Goal: Information Seeking & Learning: Learn about a topic

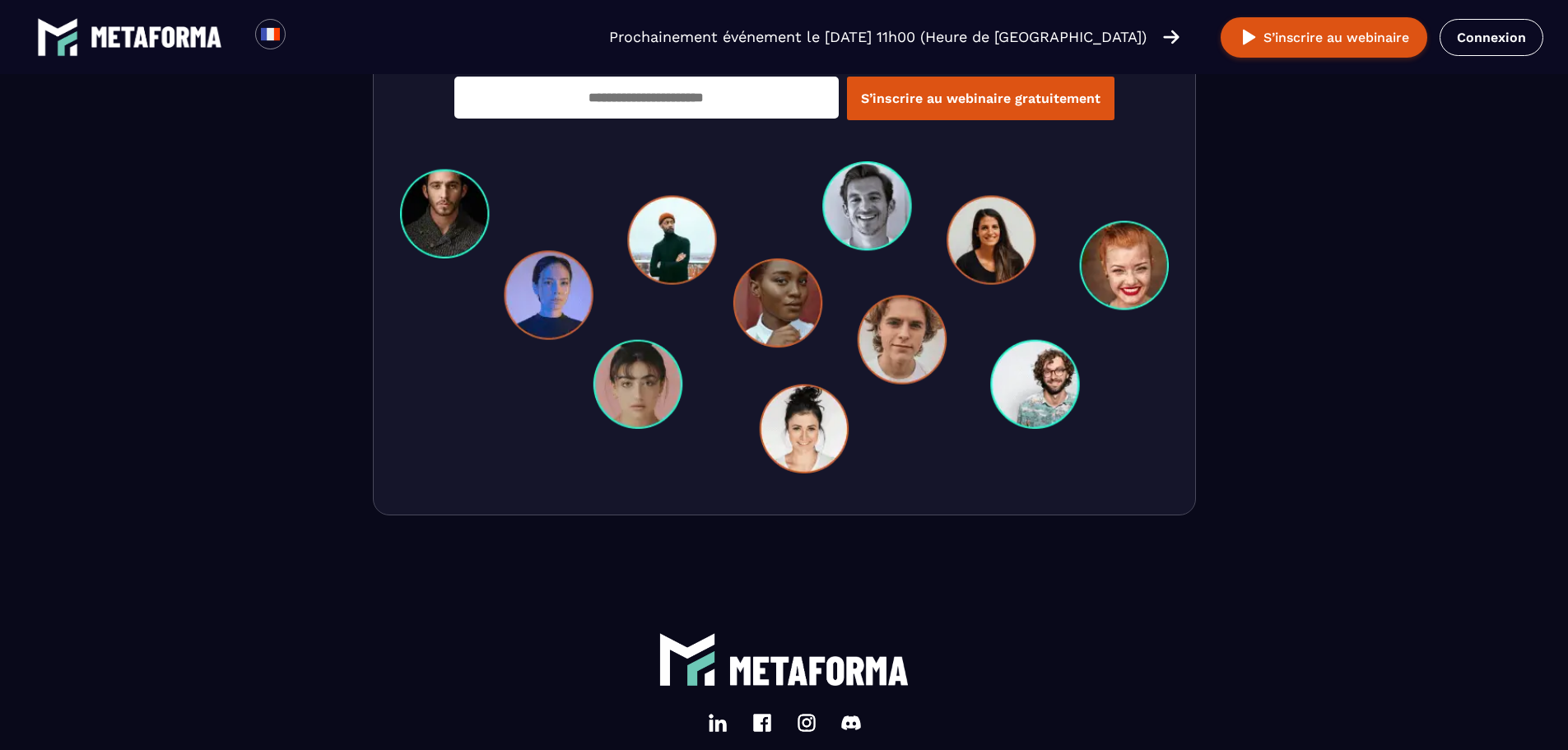
scroll to position [5713, 0]
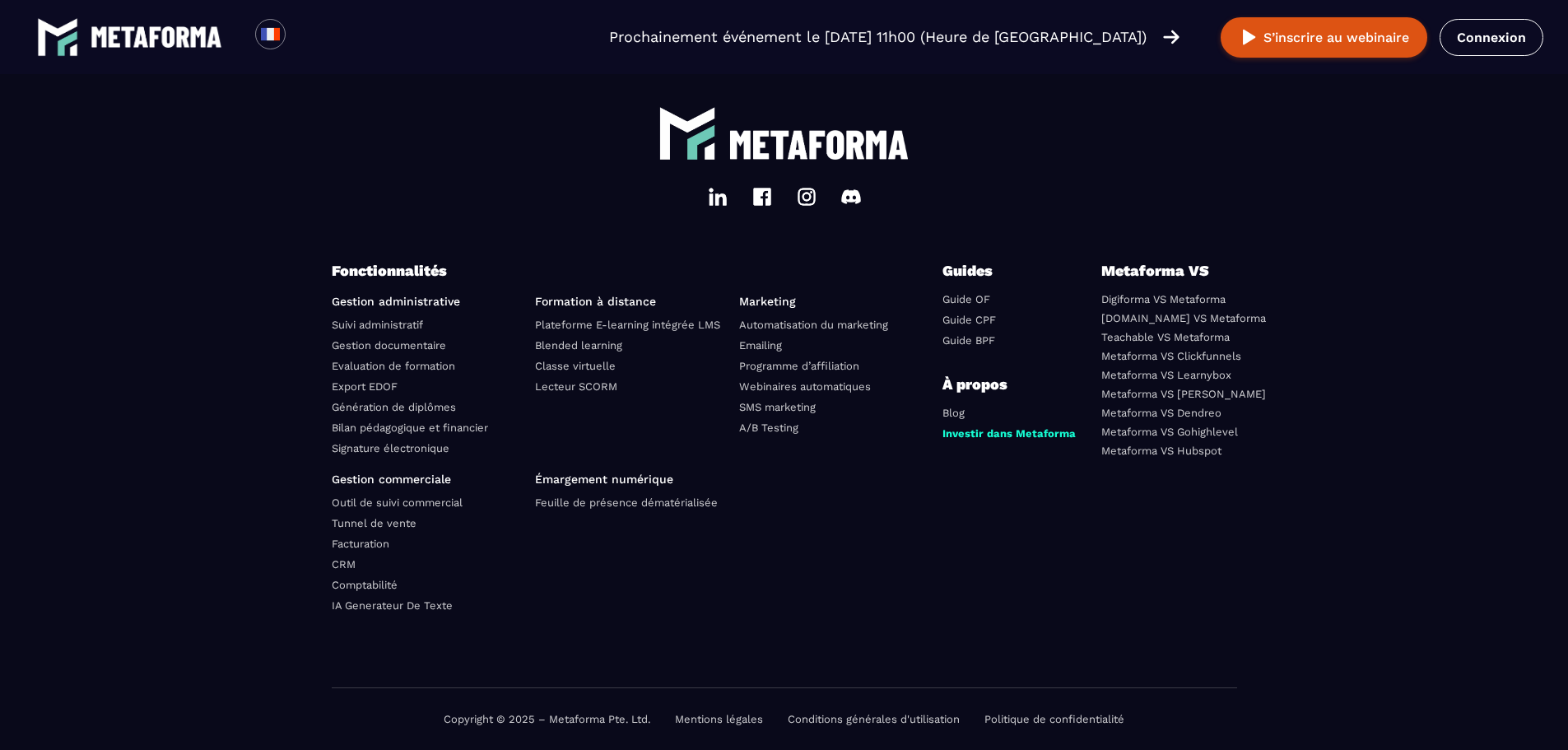
click at [831, 719] on link "Conditions générales d'utilisation" at bounding box center [873, 719] width 172 height 13
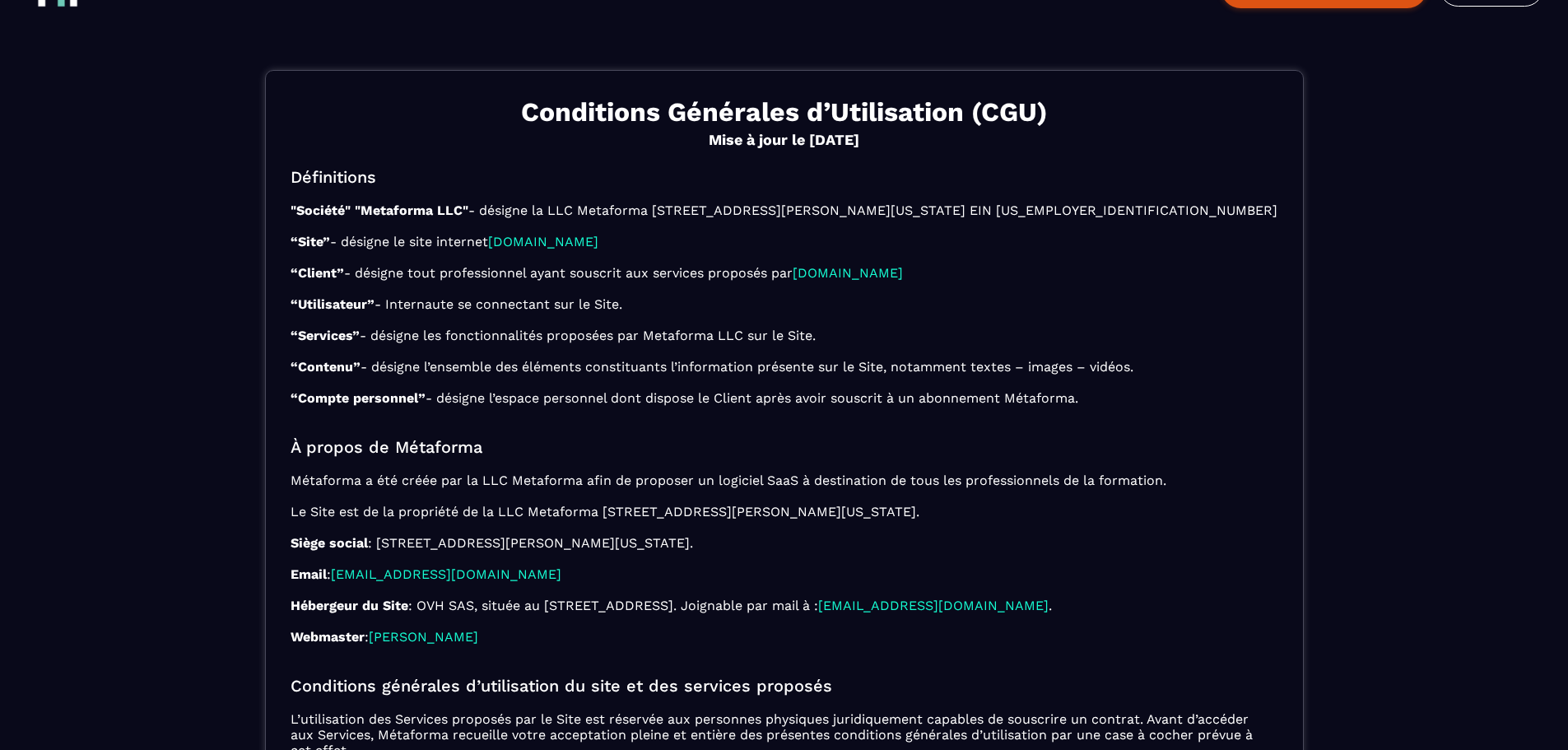
scroll to position [83, 0]
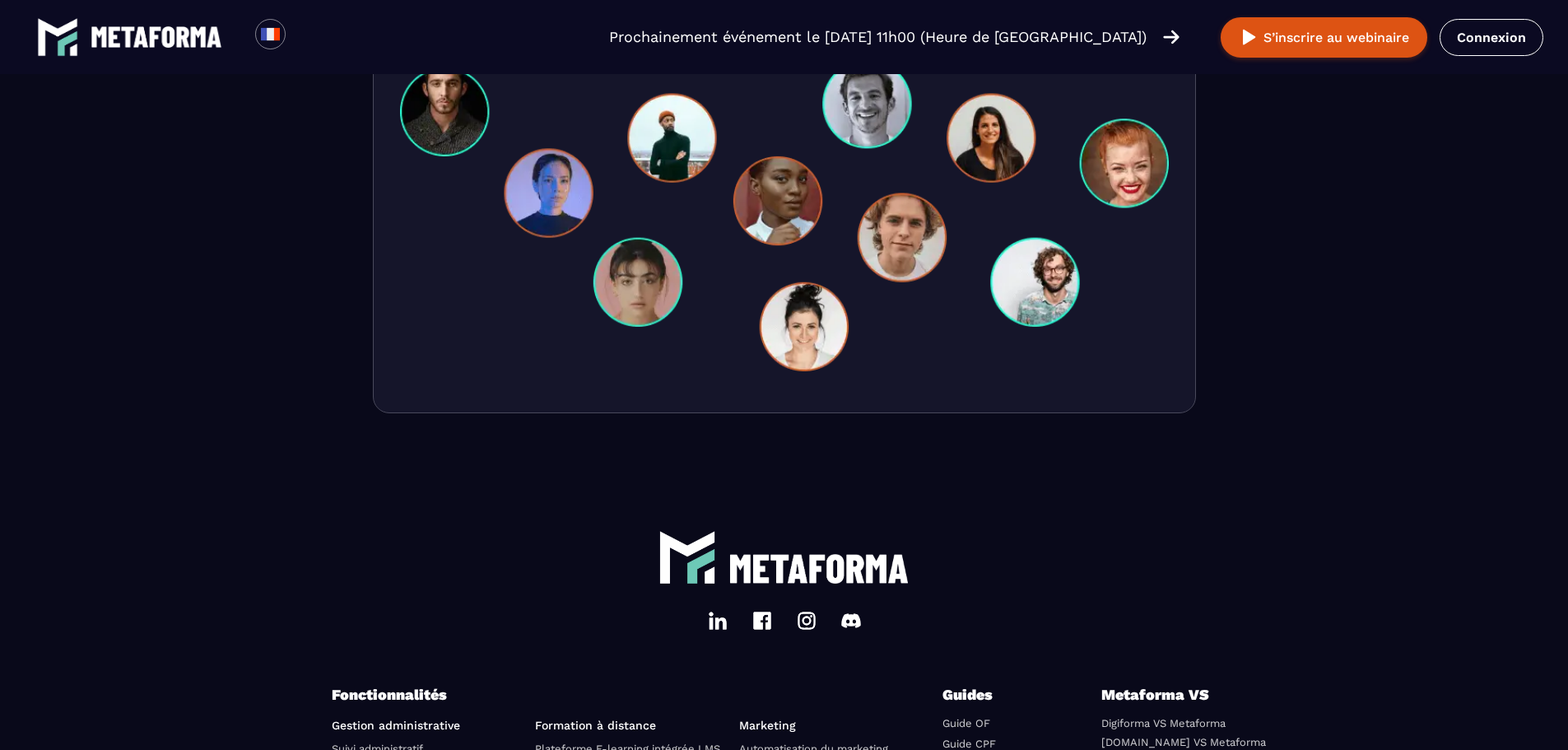
scroll to position [4388, 0]
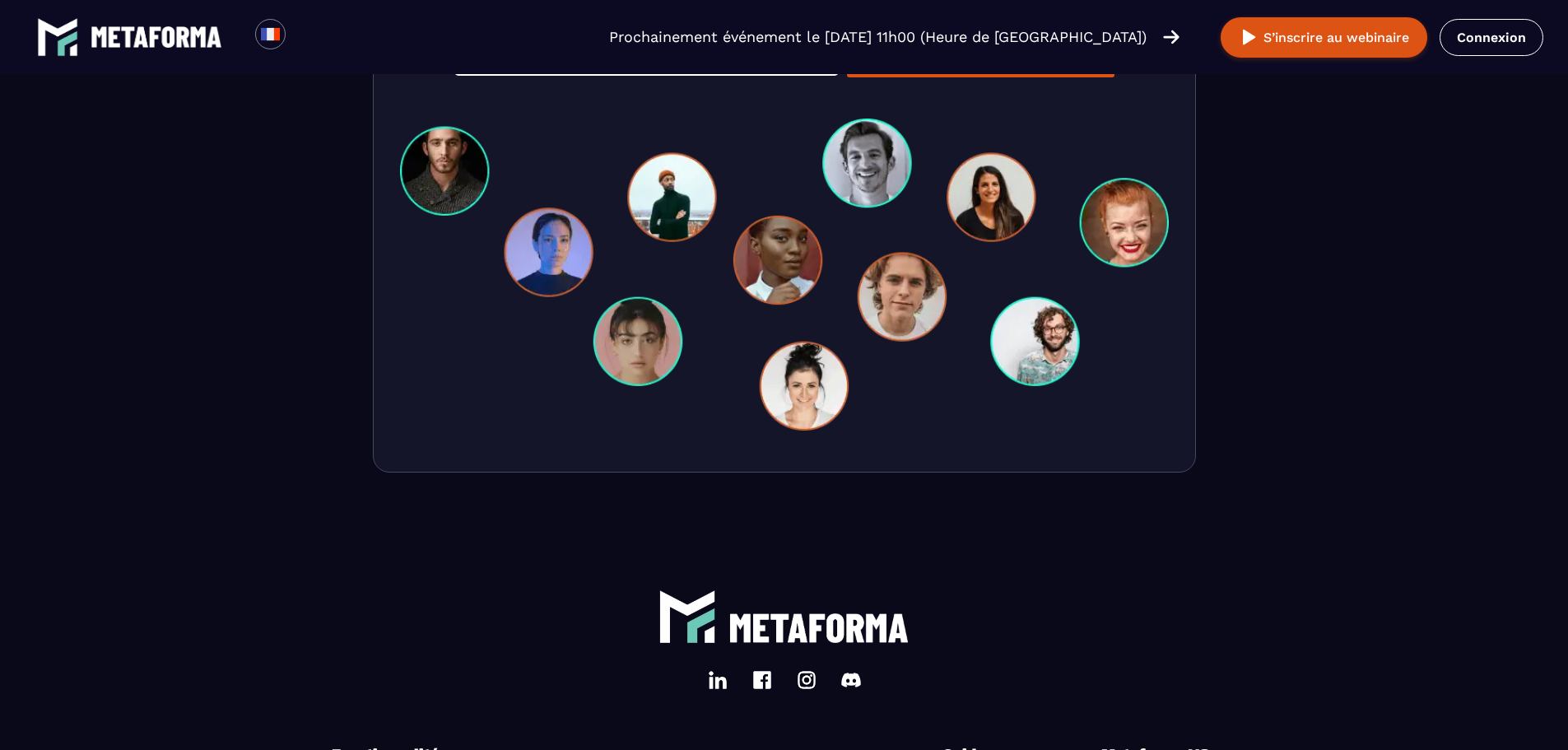
click at [150, 31] on img at bounding box center [156, 37] width 132 height 21
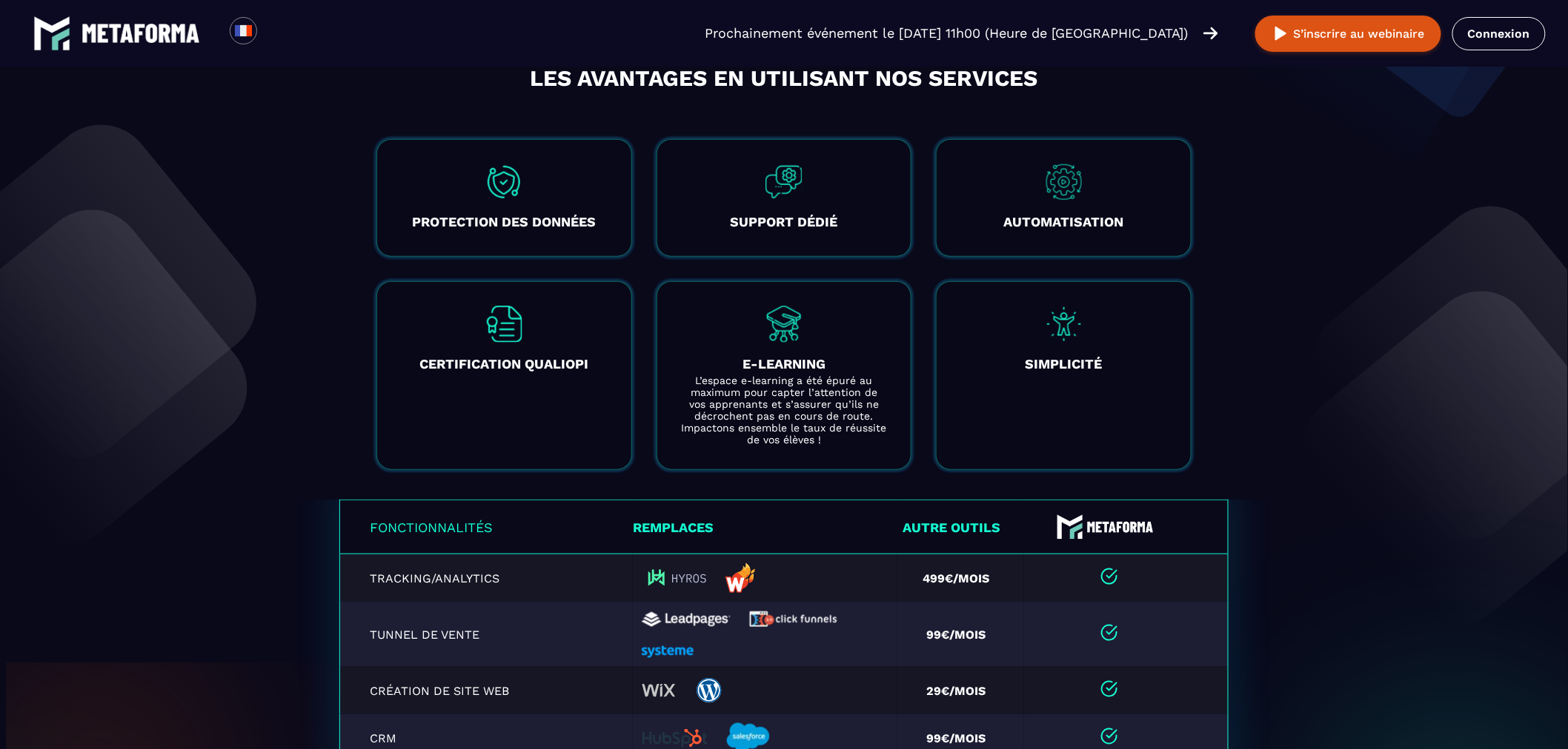
scroll to position [2696, 0]
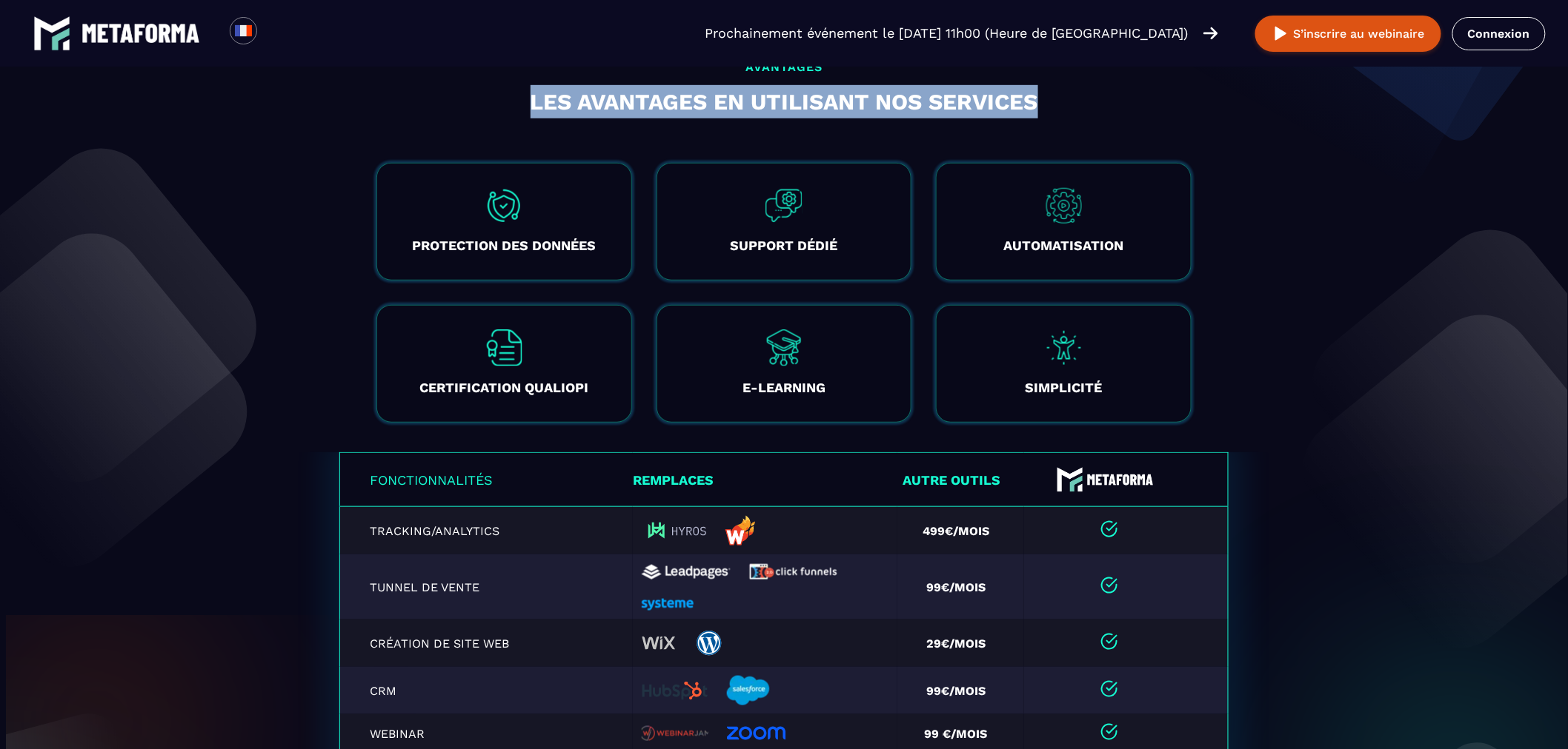
drag, startPoint x: 1078, startPoint y: 97, endPoint x: 595, endPoint y: 80, distance: 483.3
click at [529, 93] on h2 "Les avantages en utilisant nos services" at bounding box center [784, 101] width 815 height 33
copy h2 "Les avantages en utilisant nos services"
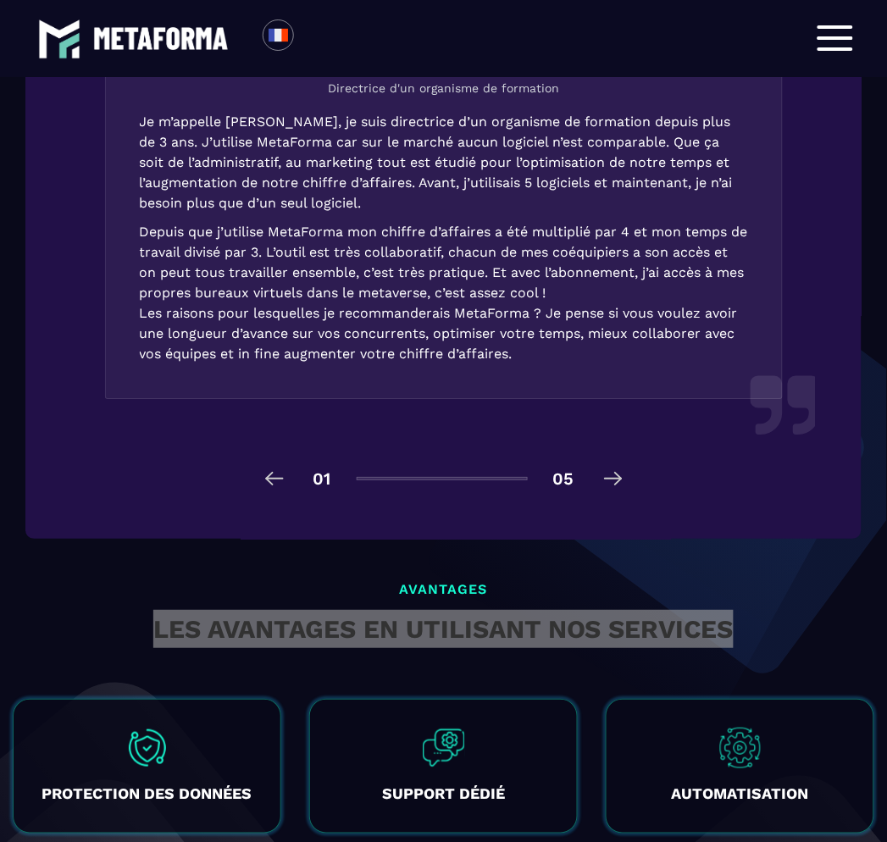
scroll to position [3282, 0]
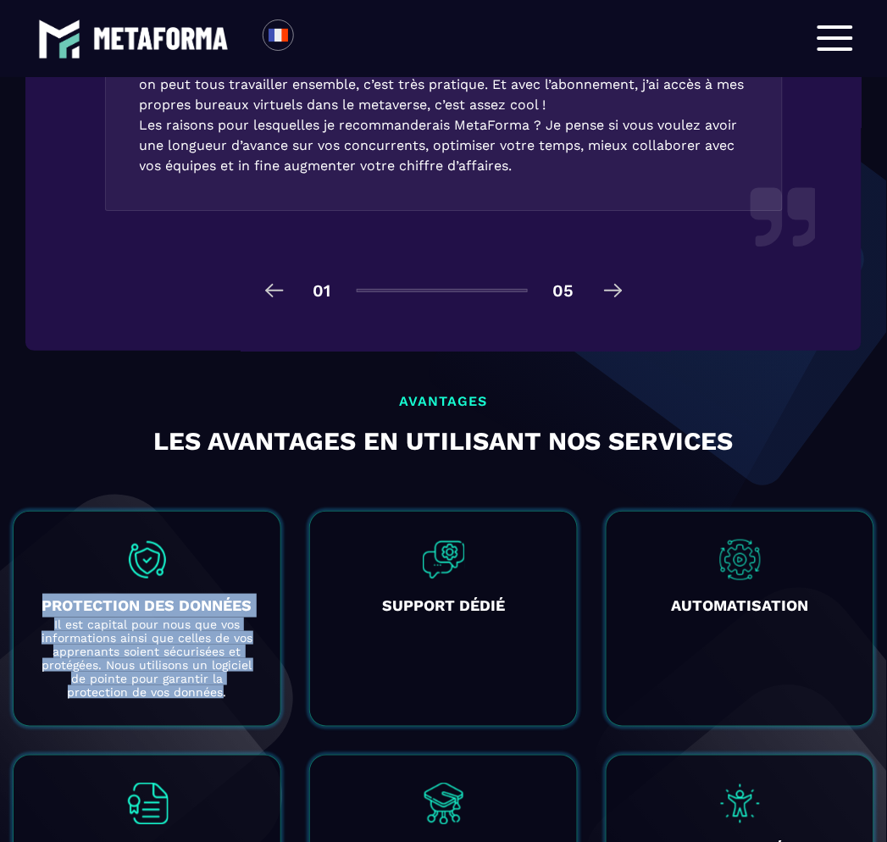
drag, startPoint x: 191, startPoint y: 646, endPoint x: 35, endPoint y: 553, distance: 181.9
click at [35, 553] on div "PROTECTION DES DONNÉES Il est capital pour nous que vos informations ainsi que …" at bounding box center [147, 619] width 269 height 216
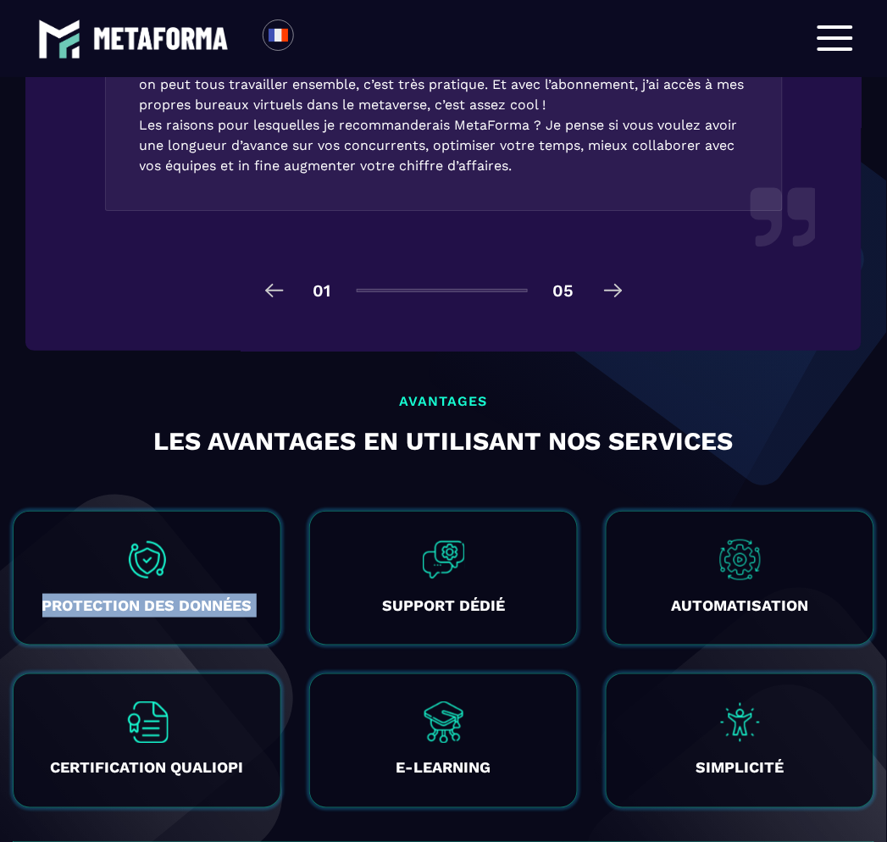
copy div "PROTECTION DES DONNÉES Il est capital pour nous que vos informations ainsi que …"
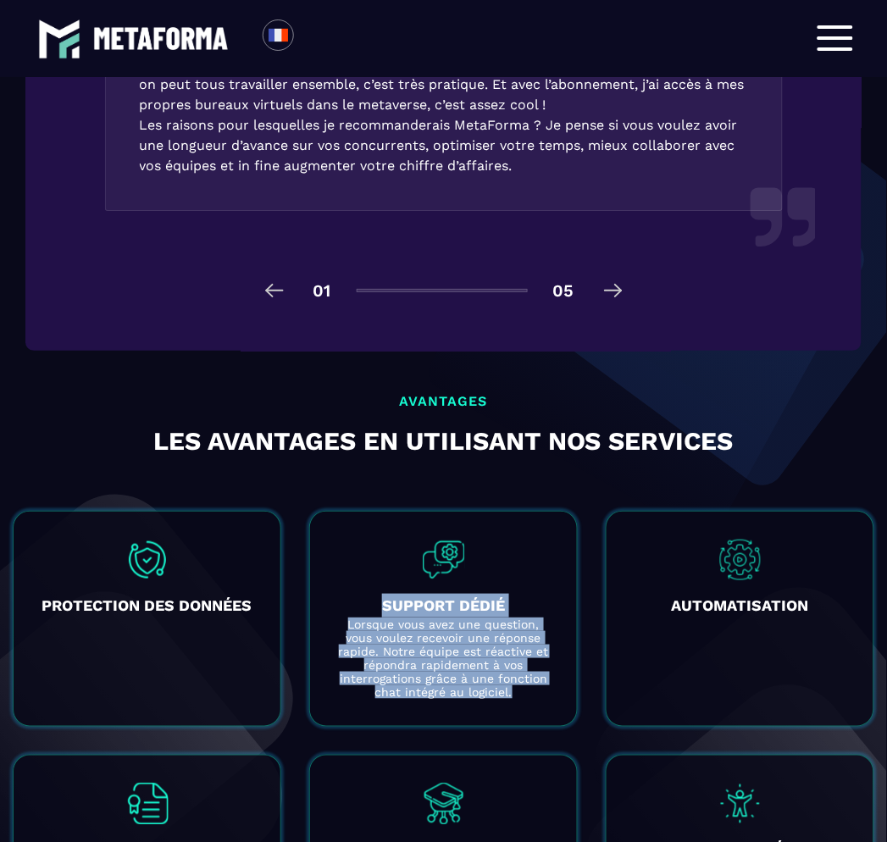
drag, startPoint x: 510, startPoint y: 641, endPoint x: 381, endPoint y: 548, distance: 158.5
click at [381, 547] on div "SUPPORT DÉDIÉ Lorsque vous avez une question, vous voulez recevoir une réponse …" at bounding box center [443, 619] width 269 height 216
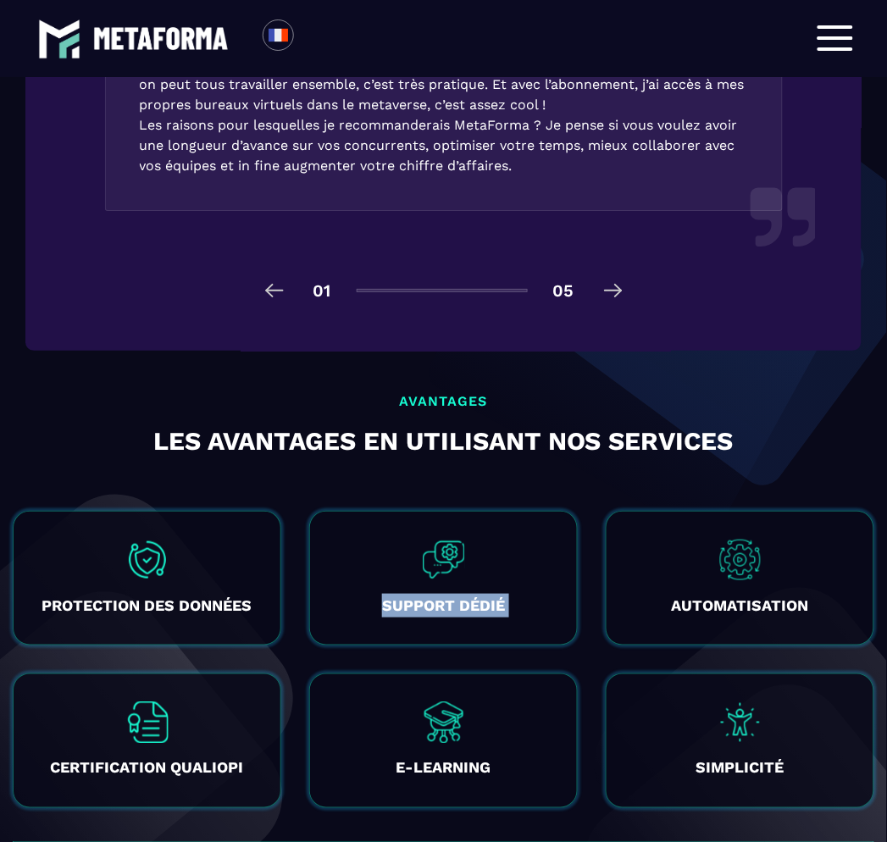
copy div "SUPPORT DÉDIÉ Lorsque vous avez une question, vous voulez recevoir une réponse …"
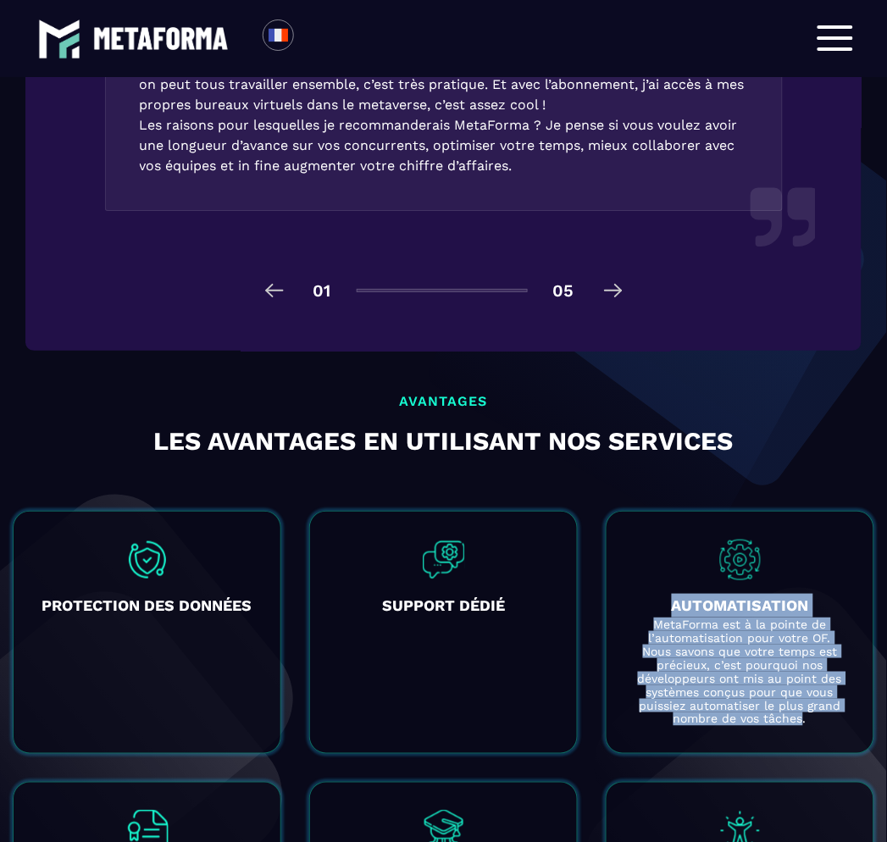
drag, startPoint x: 805, startPoint y: 676, endPoint x: 646, endPoint y: 544, distance: 207.0
click at [646, 544] on div "AUTOMATISATION MetaForma est à la pointe de l’automatisation pour votre OF. Nou…" at bounding box center [740, 632] width 269 height 243
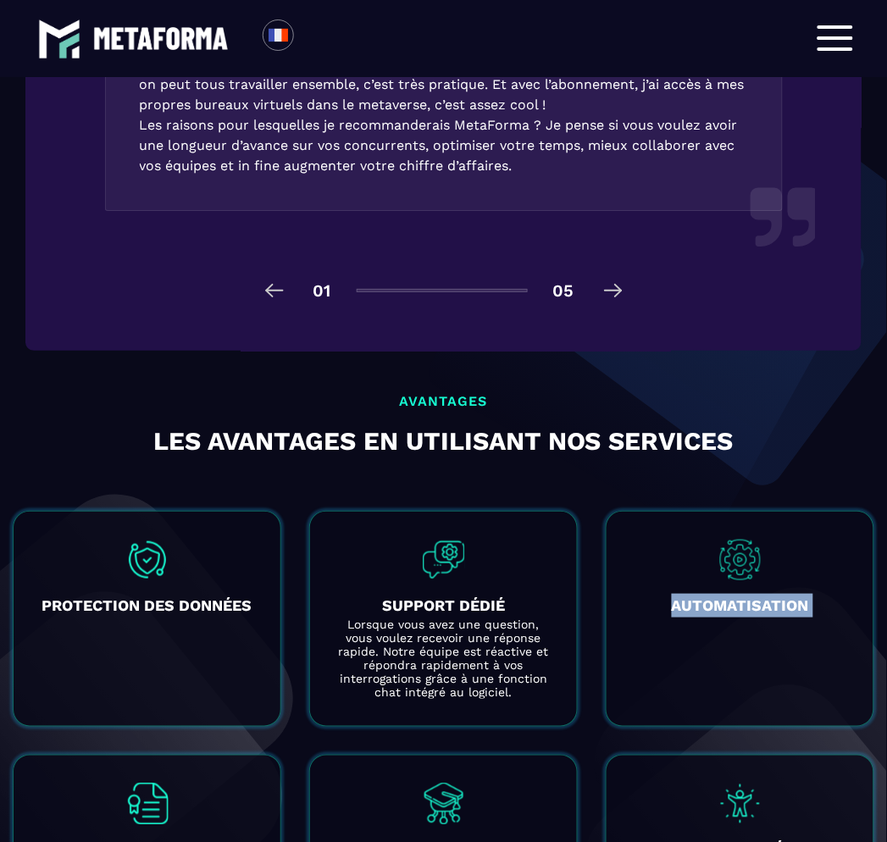
copy div "AUTOMATISATION MetaForma est à la pointe de l’automatisation pour votre OF. Nou…"
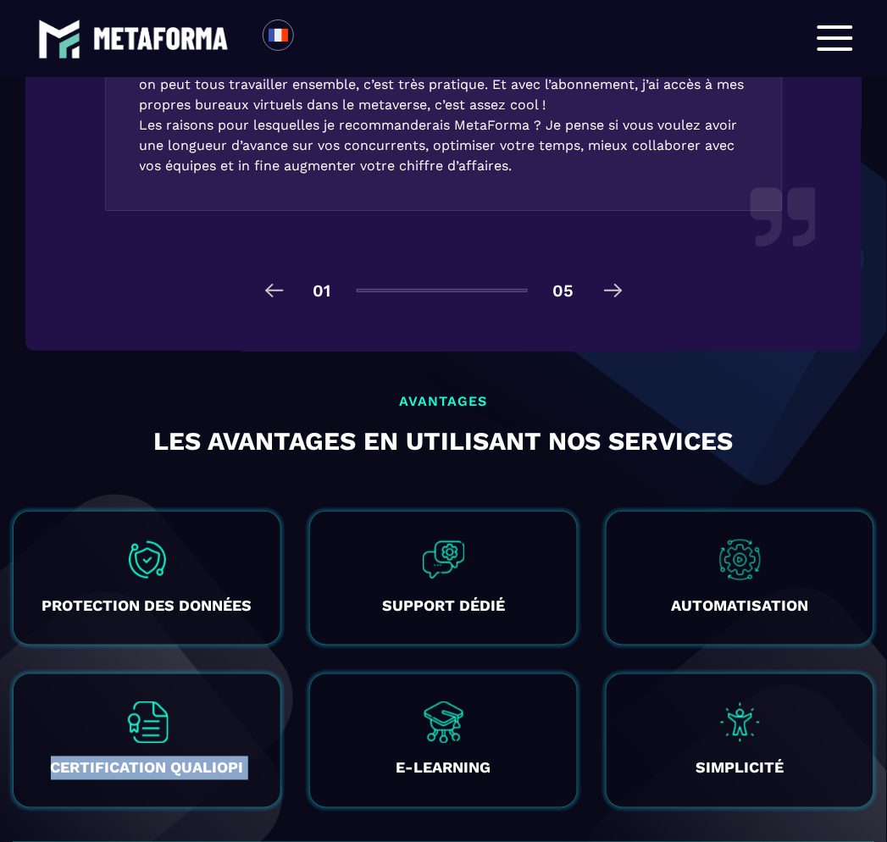
drag, startPoint x: 208, startPoint y: 792, endPoint x: 0, endPoint y: 707, distance: 224.2
click at [39, 712] on div "CERTIFICATION QUALIOPI Vous pouvez réaliser vos audits tout en respectant l’int…" at bounding box center [147, 741] width 269 height 135
copy div "CERTIFICATION QUALIOPI Vous pouvez réaliser vos audits tout en respectant l’int…"
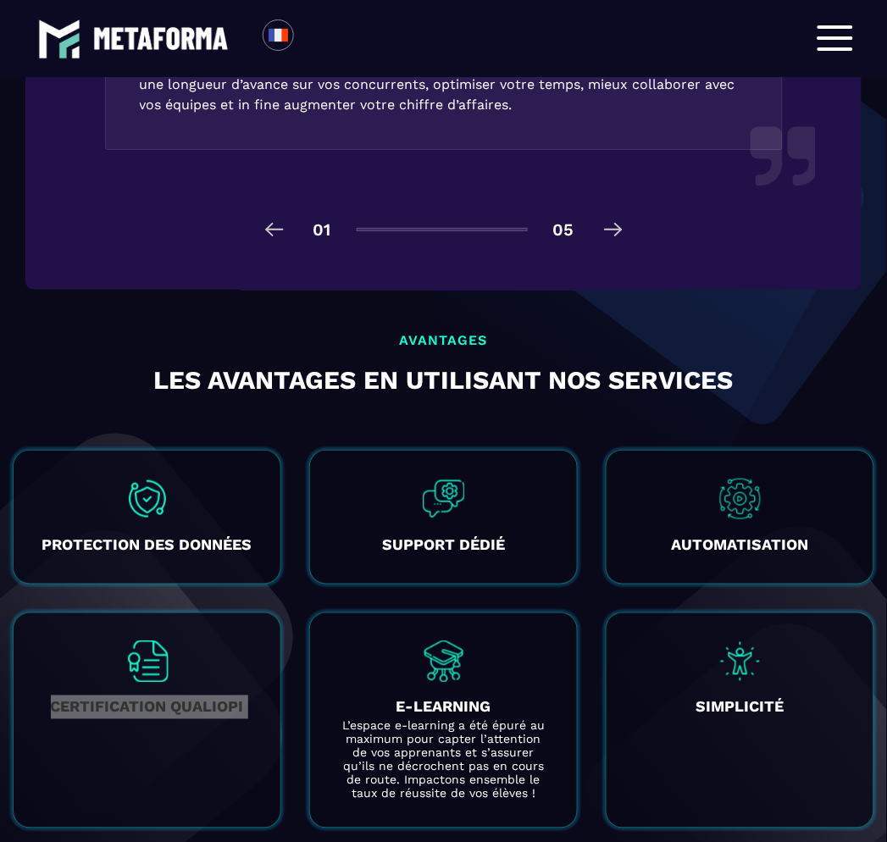
scroll to position [3376, 0]
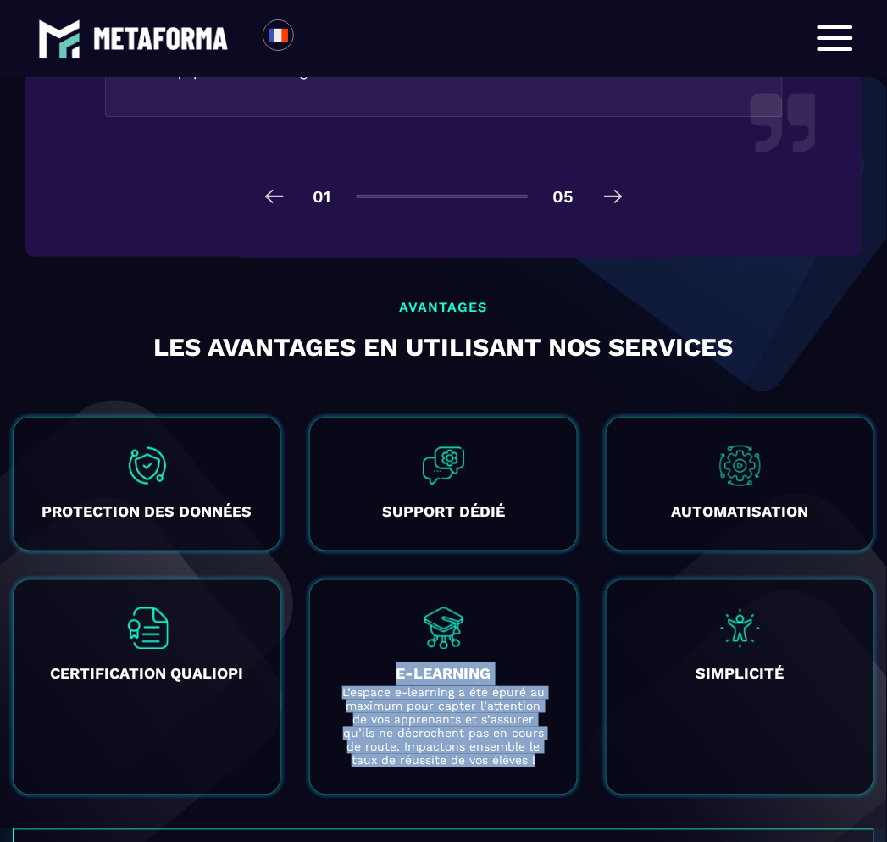
drag, startPoint x: 525, startPoint y: 712, endPoint x: 396, endPoint y: 625, distance: 155.8
click at [396, 625] on div "E-LEARNING L’espace e-learning a été épuré au maximum pour capter l’attention d…" at bounding box center [443, 688] width 269 height 216
copy div "E-LEARNING L’espace e-learning a été épuré au maximum pour capter l’attention d…"
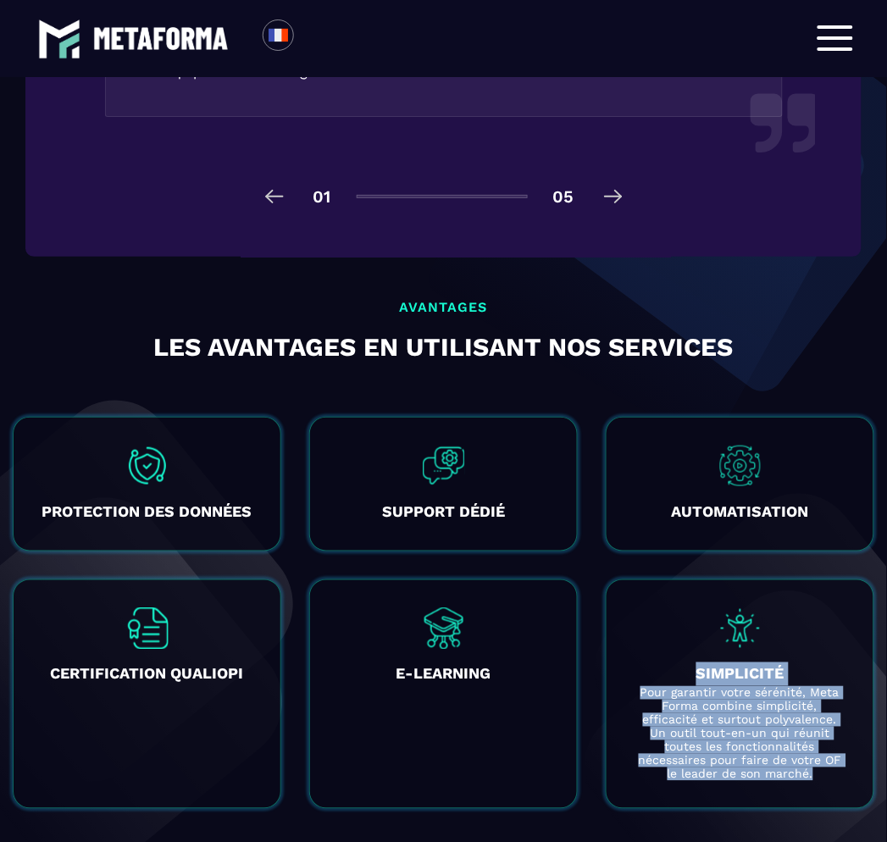
drag, startPoint x: 765, startPoint y: 725, endPoint x: 696, endPoint y: 627, distance: 119.9
click at [696, 627] on div "SIMPLICITÉ Pour garantir votre sérénité, Meta Forma combine simplicité, efficac…" at bounding box center [740, 695] width 269 height 230
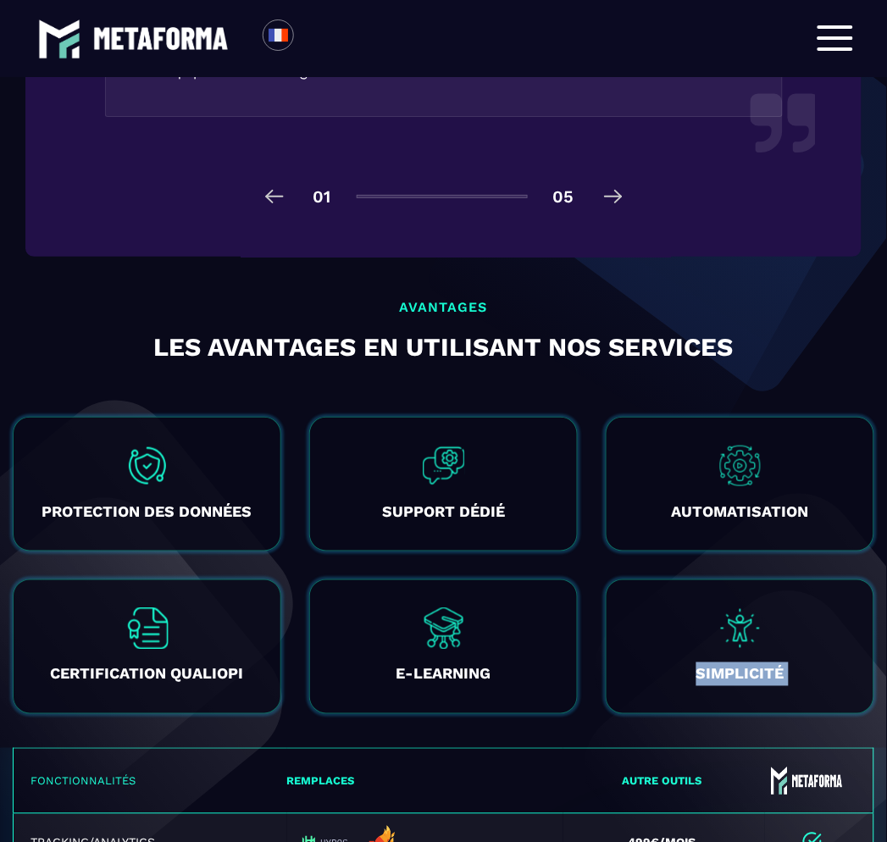
copy div "SIMPLICITÉ Pour garantir votre sérénité, Meta Forma combine simplicité, efficac…"
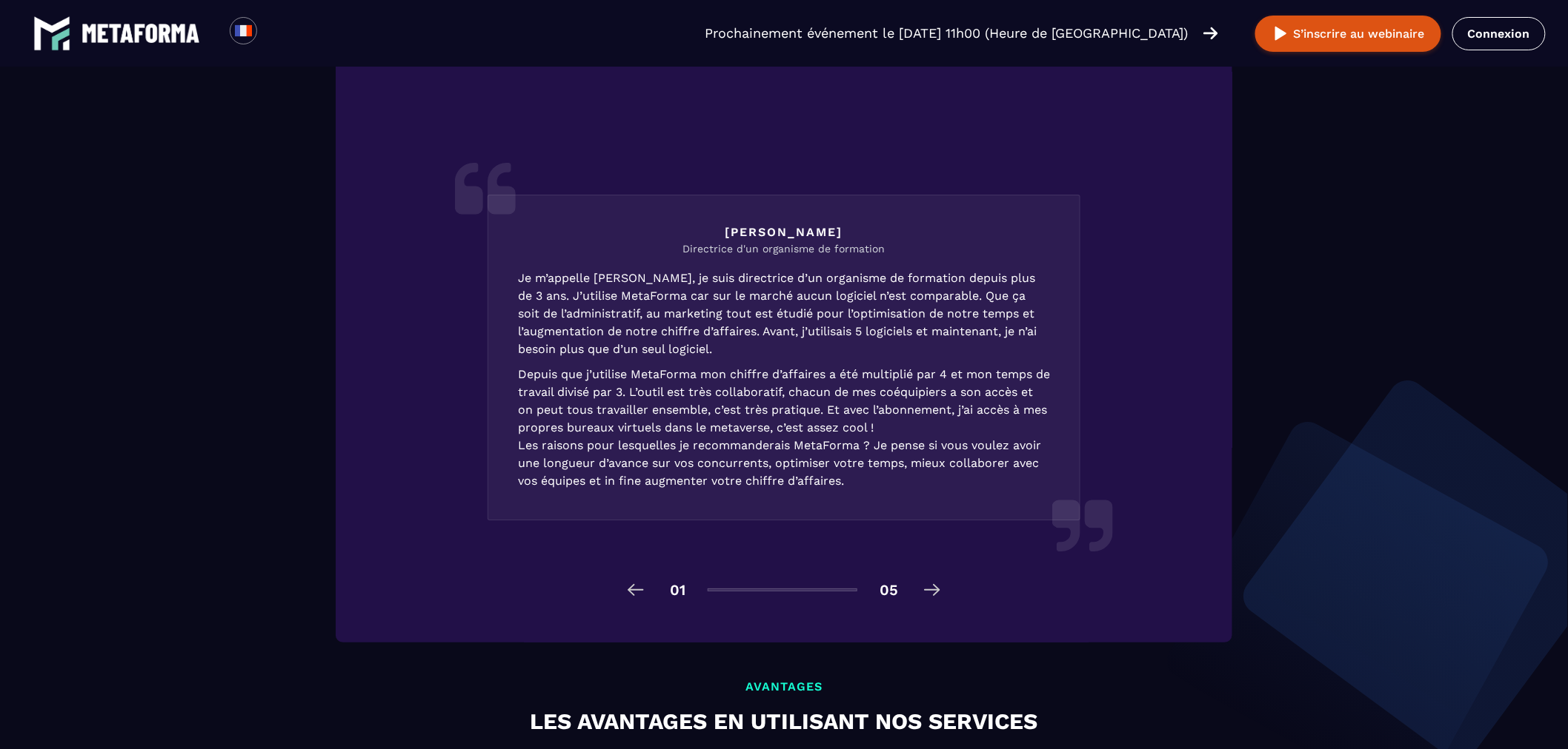
scroll to position [1747, 0]
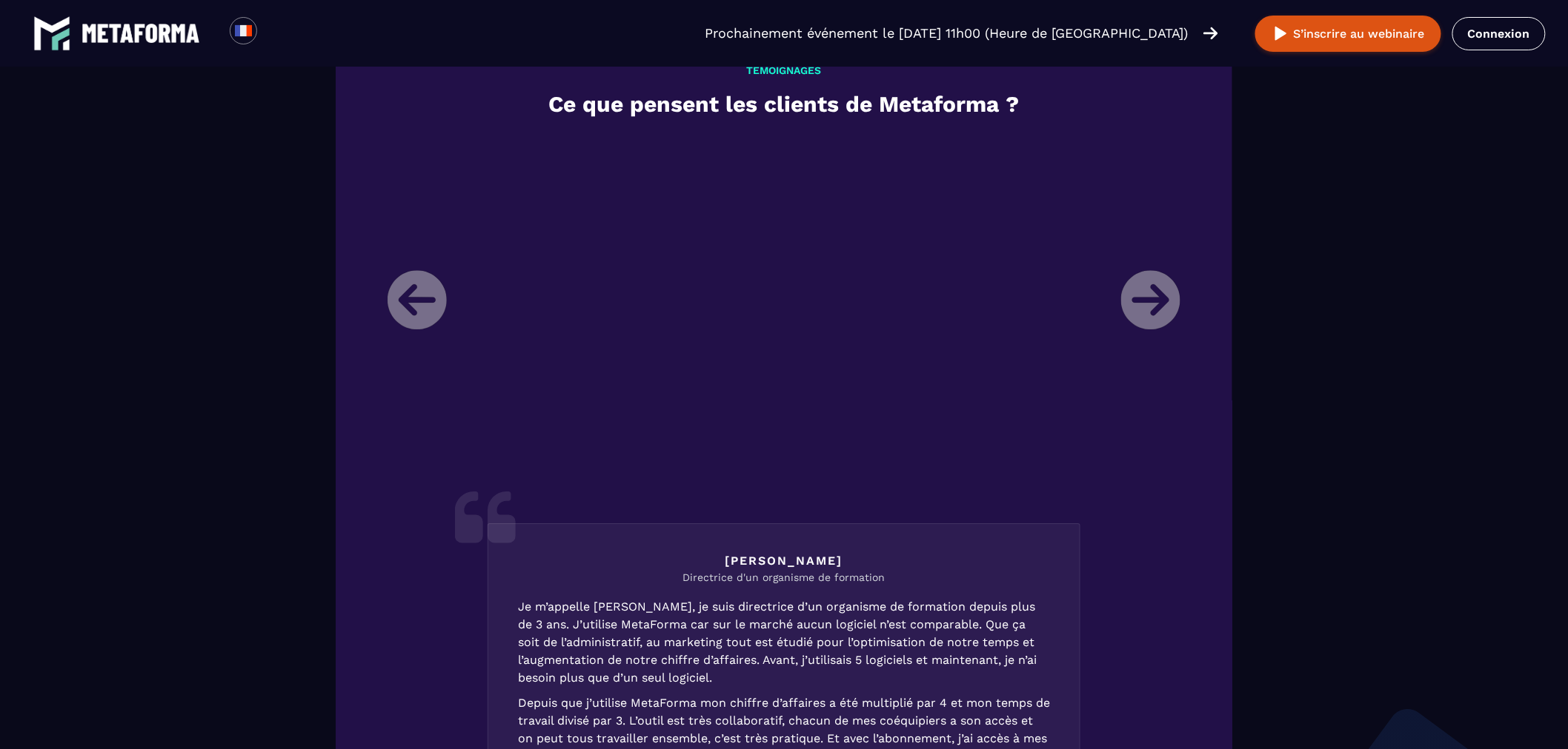
click at [1139, 302] on li "Laura Directrice d'un organisme de formation Je m’appelle Laura, je suis direct…" at bounding box center [784, 521] width 815 height 772
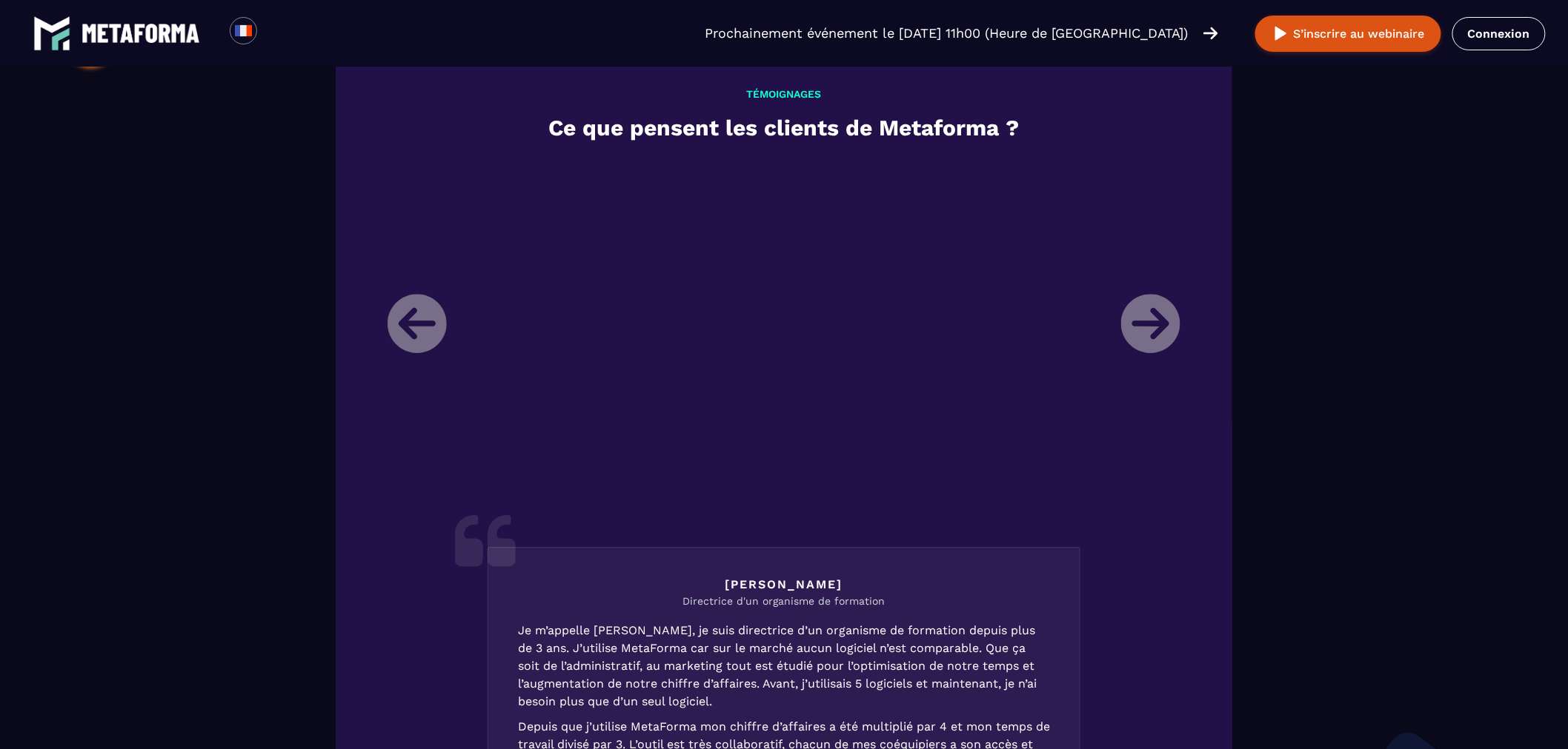
click at [1139, 302] on li "Laura Directrice d'un organisme de formation Je m’appelle Laura, je suis direct…" at bounding box center [784, 544] width 815 height 772
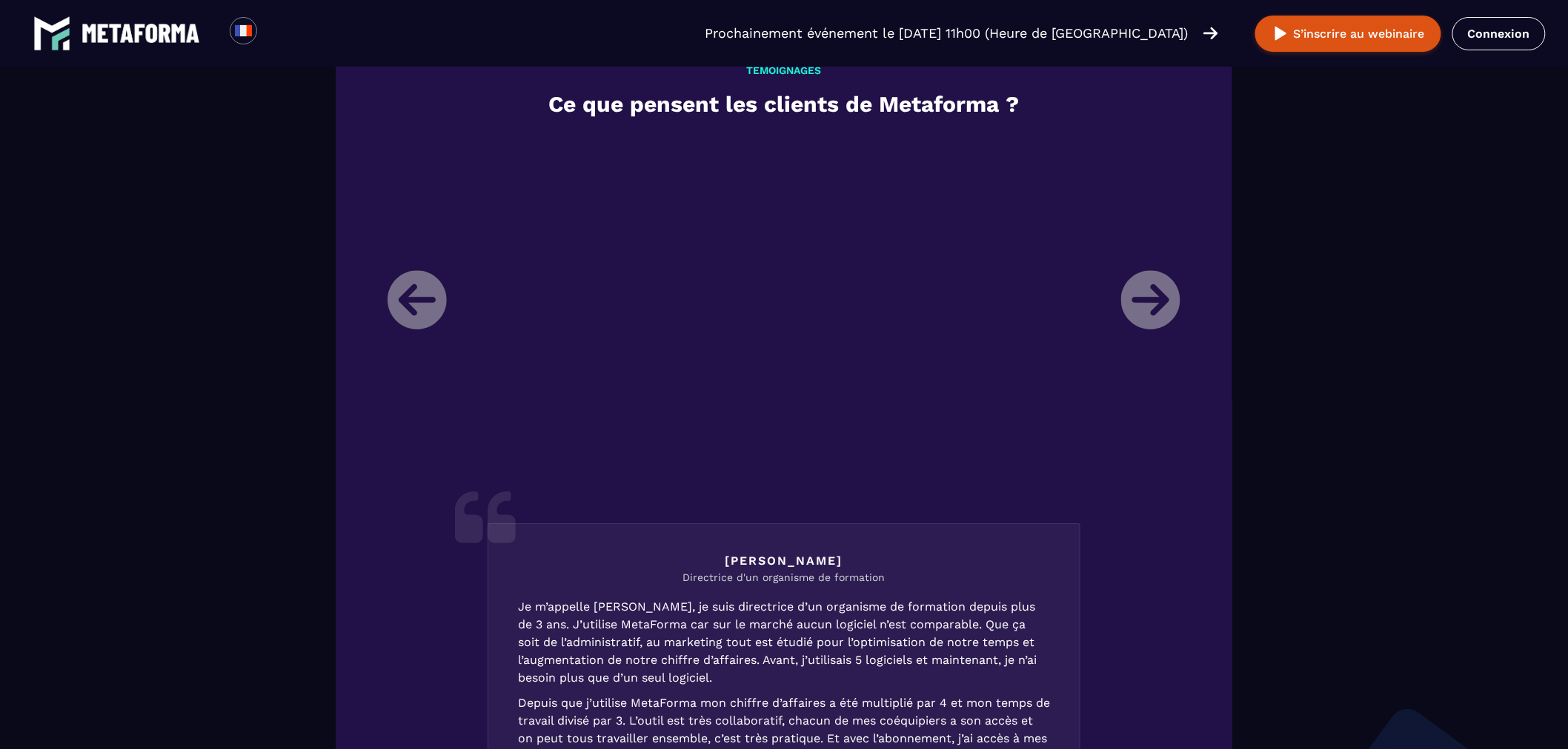
click at [1139, 302] on li "Laura Directrice d'un organisme de formation Je m’appelle Laura, je suis direct…" at bounding box center [784, 521] width 815 height 772
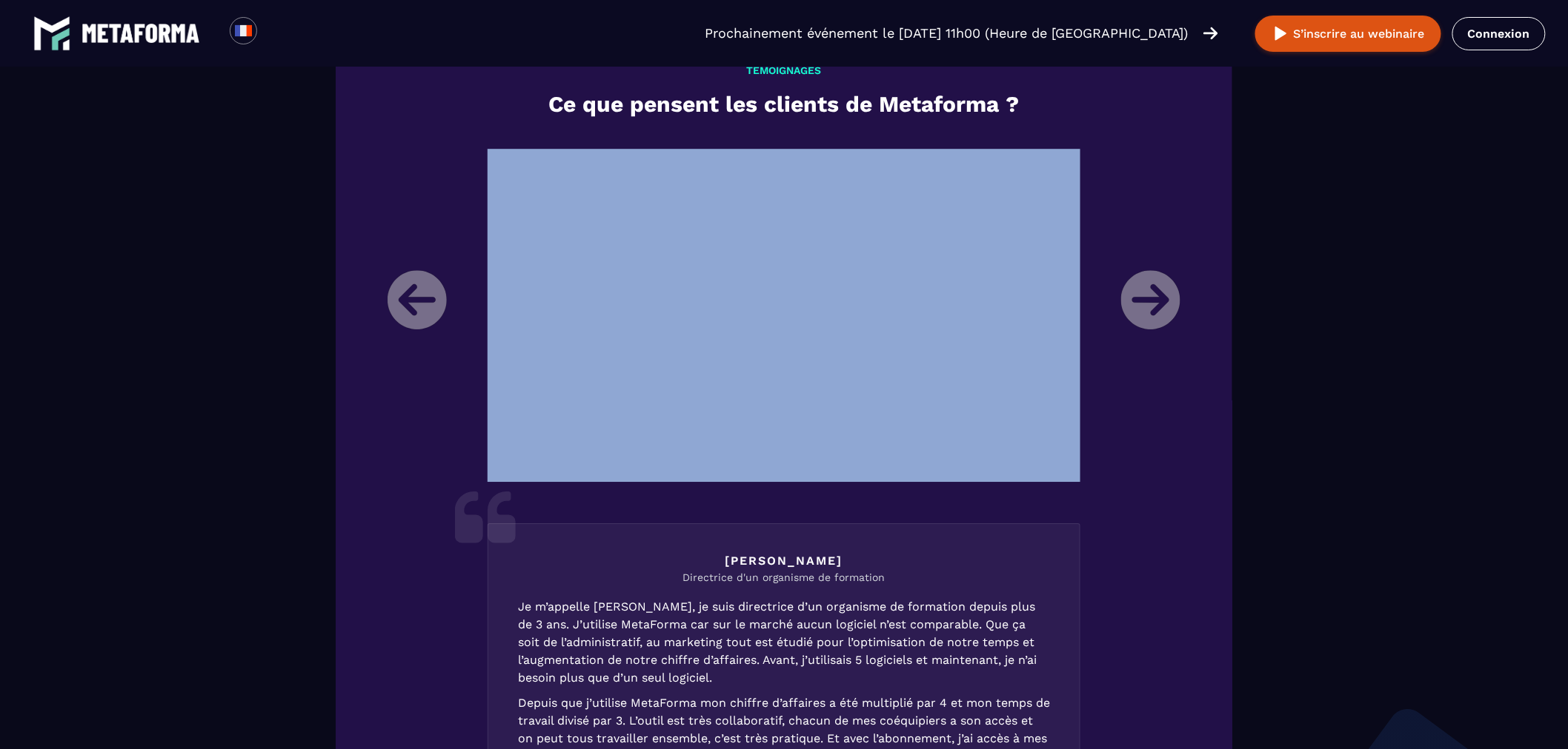
click at [1142, 301] on li "Laura Directrice d'un organisme de formation Je m’appelle Laura, je suis direct…" at bounding box center [784, 521] width 815 height 772
drag, startPoint x: 1144, startPoint y: 299, endPoint x: 1078, endPoint y: 307, distance: 66.5
click at [1145, 299] on li "Laura Directrice d'un organisme de formation Je m’appelle Laura, je suis direct…" at bounding box center [784, 521] width 815 height 772
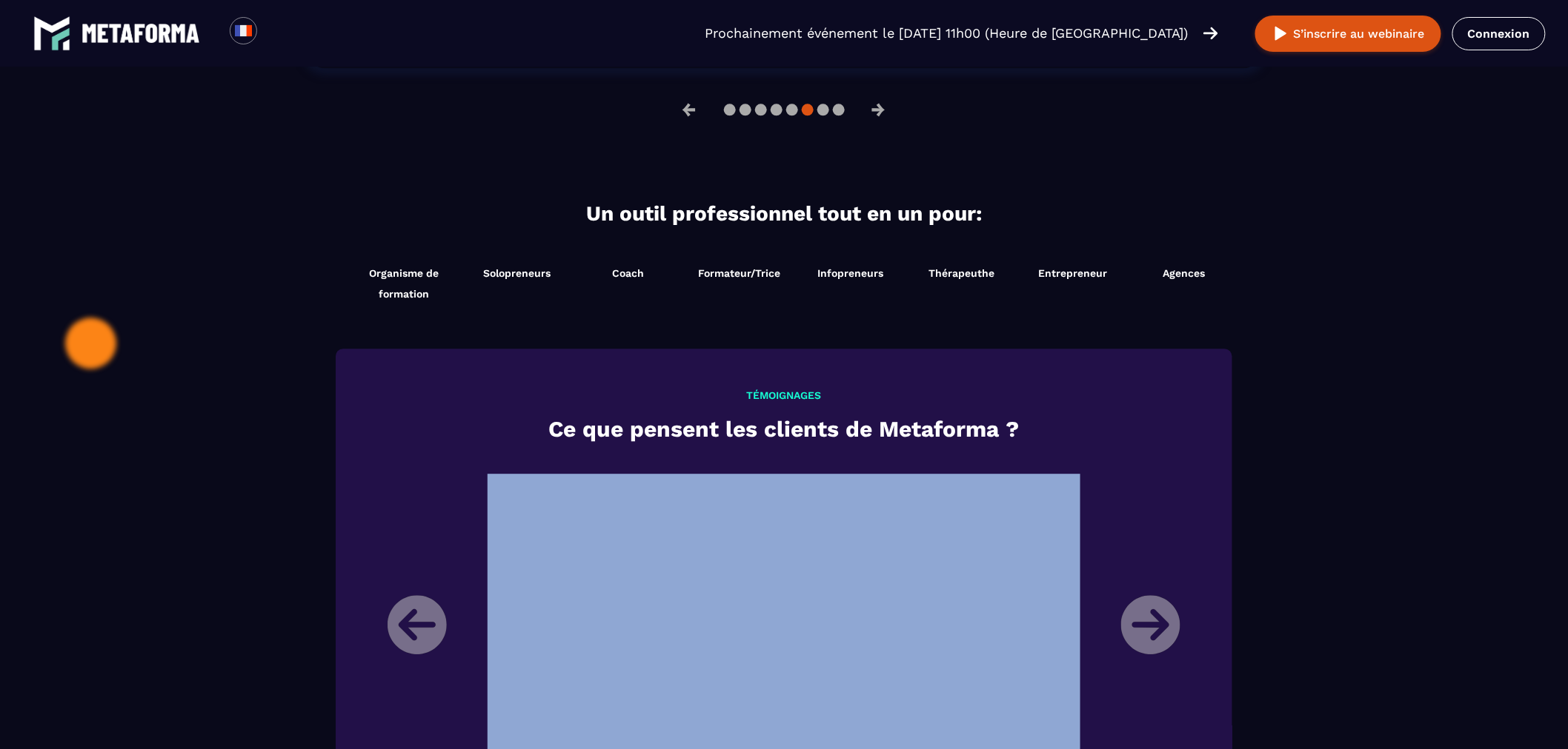
scroll to position [1442, 0]
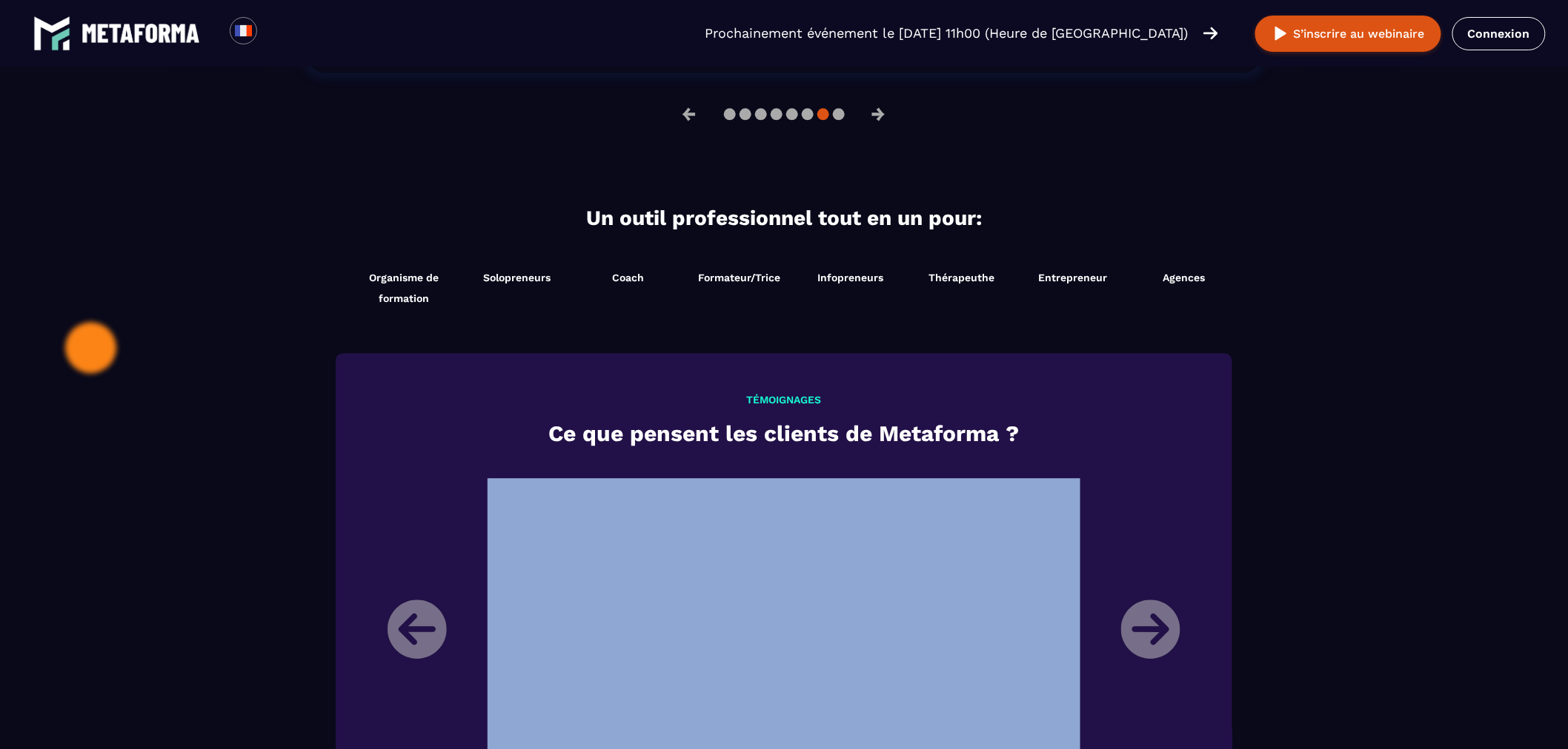
drag, startPoint x: 431, startPoint y: 606, endPoint x: 477, endPoint y: 550, distance: 72.5
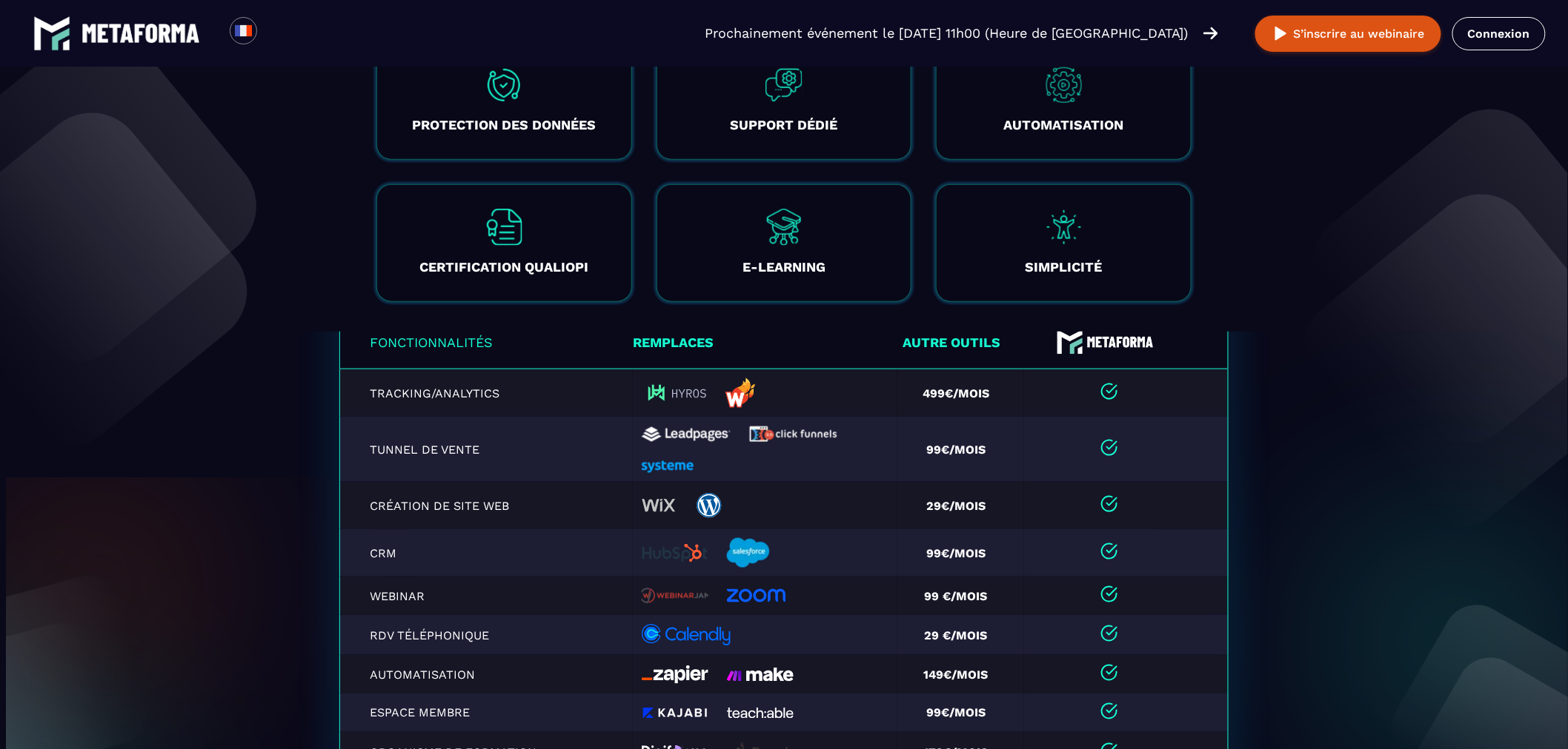
scroll to position [19, 0]
click at [1321, 433] on img at bounding box center [1405, 319] width 325 height 463
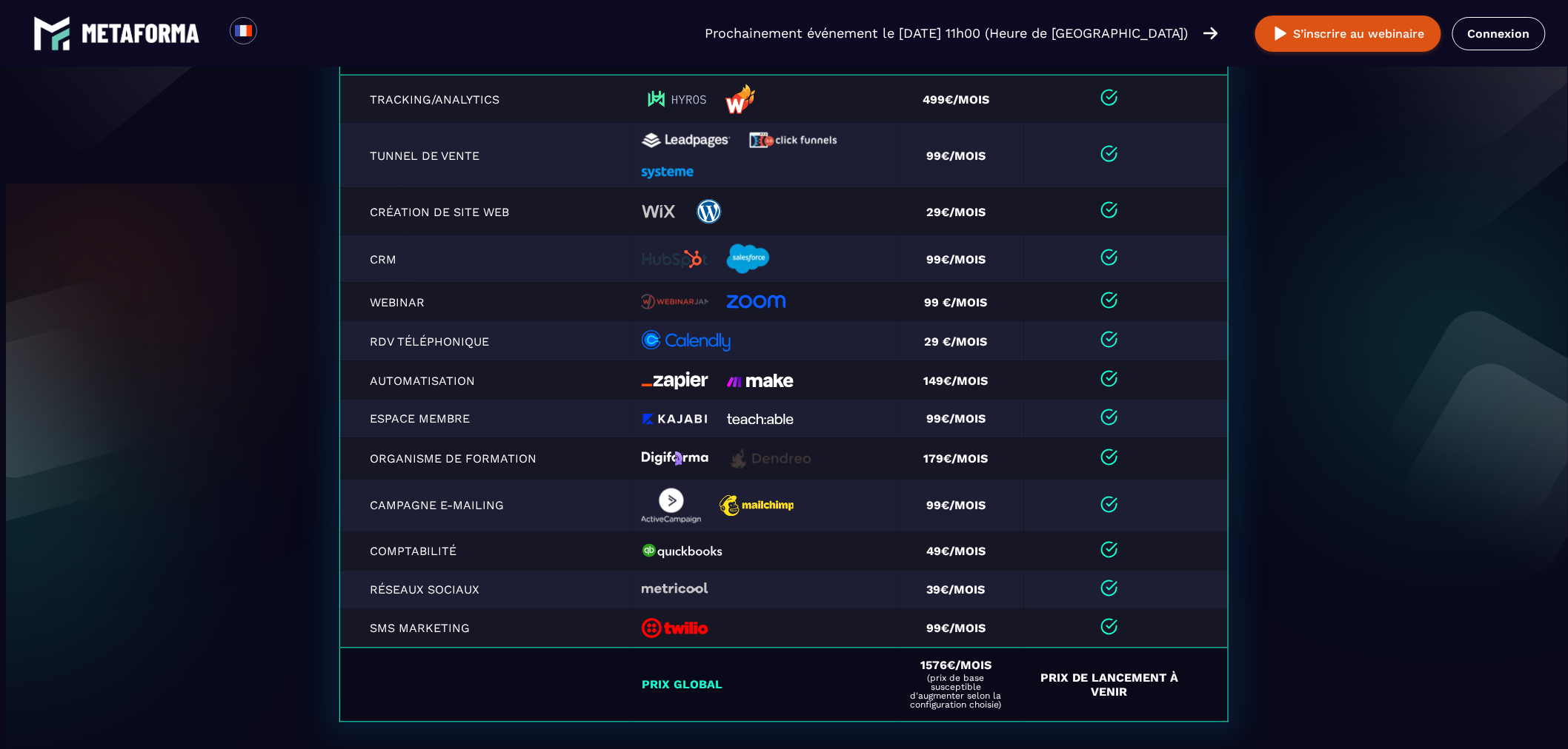
scroll to position [3312, 0]
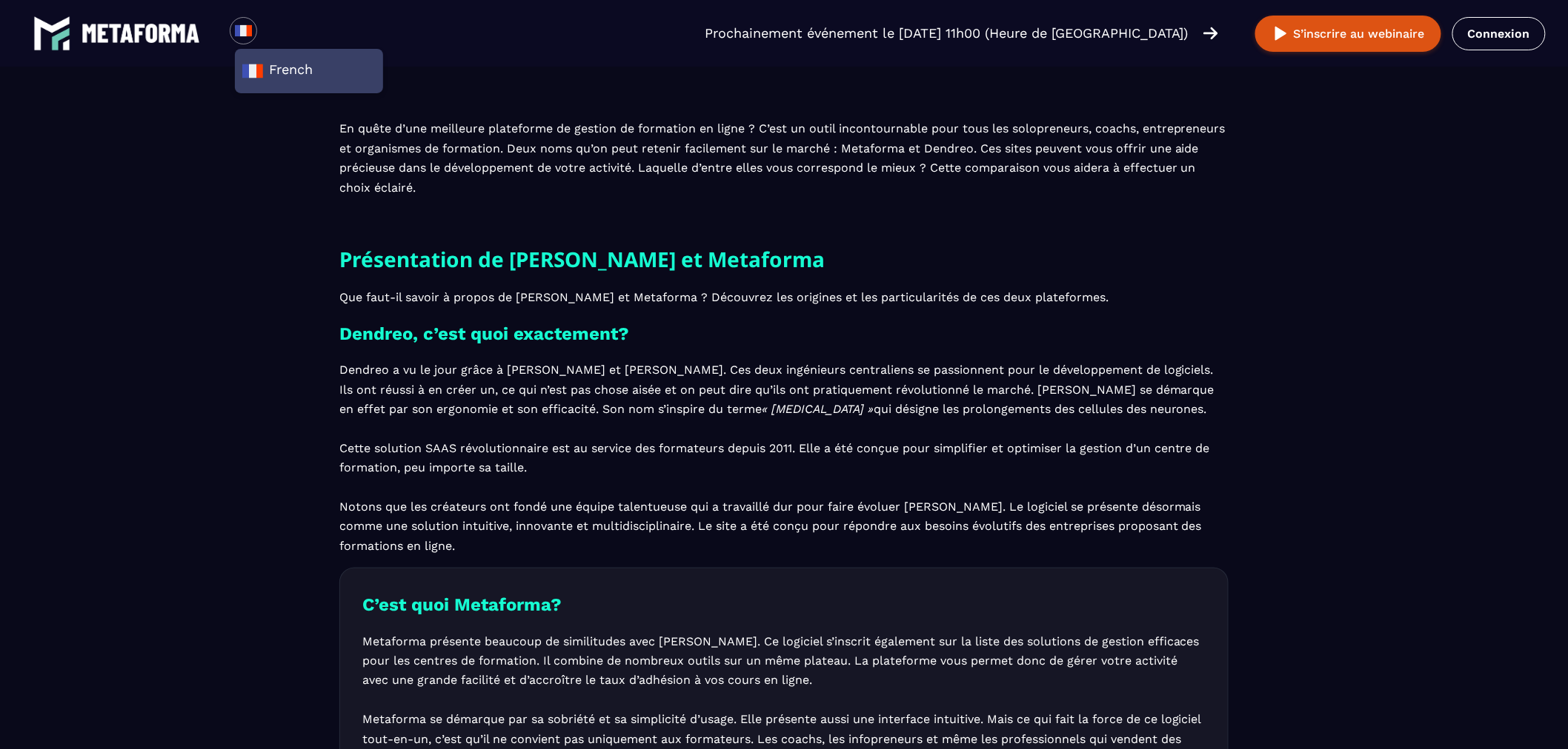
scroll to position [575, 0]
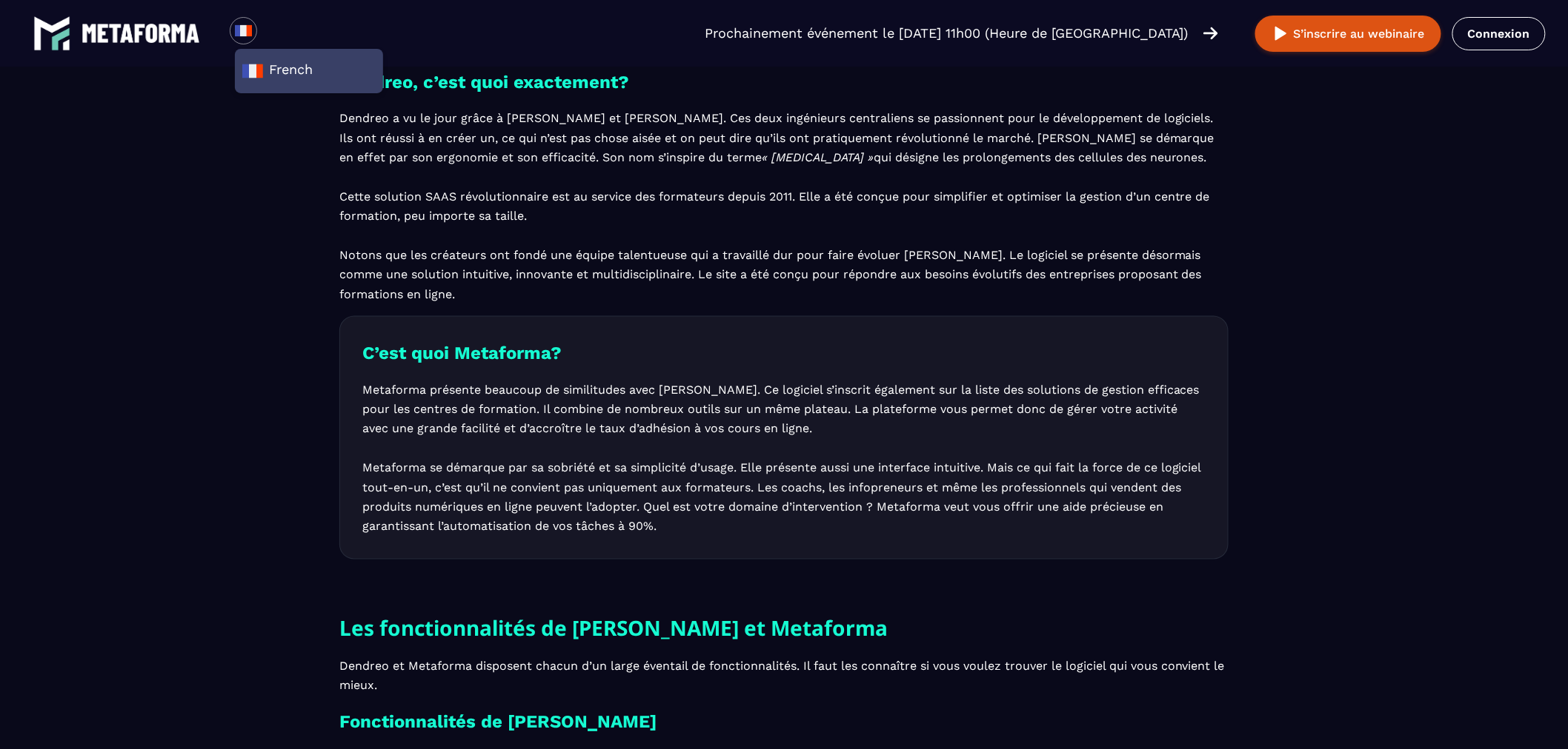
drag, startPoint x: 739, startPoint y: 531, endPoint x: 366, endPoint y: 467, distance: 378.5
click at [366, 467] on p "Metaforma présente beaucoup de similitudes avec [PERSON_NAME]. Ce logiciel s’in…" at bounding box center [784, 458] width 843 height 156
copy p "Metaforma se démarque par sa sobriété et sa simplicité d’usage. Elle présente a…"
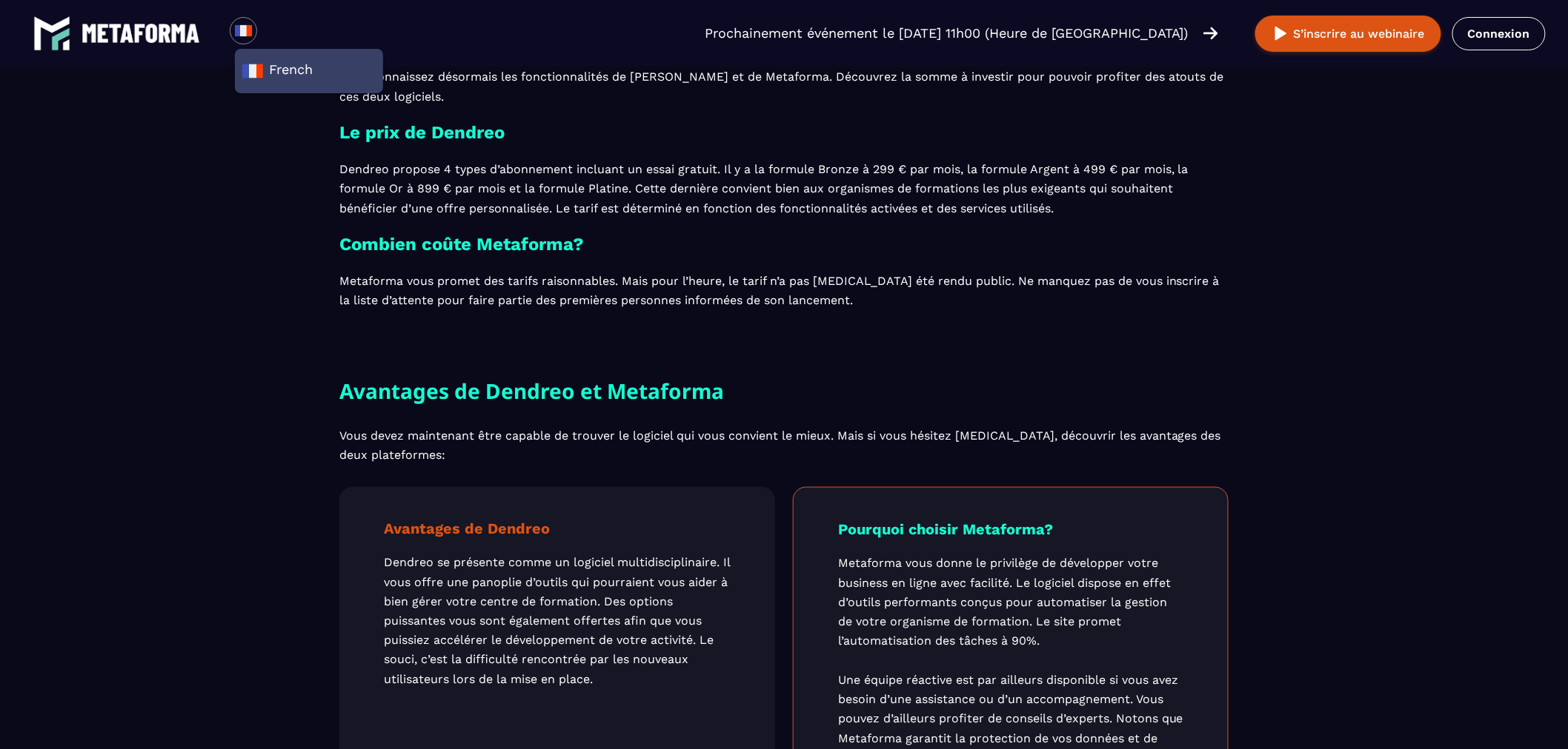
scroll to position [3126, 0]
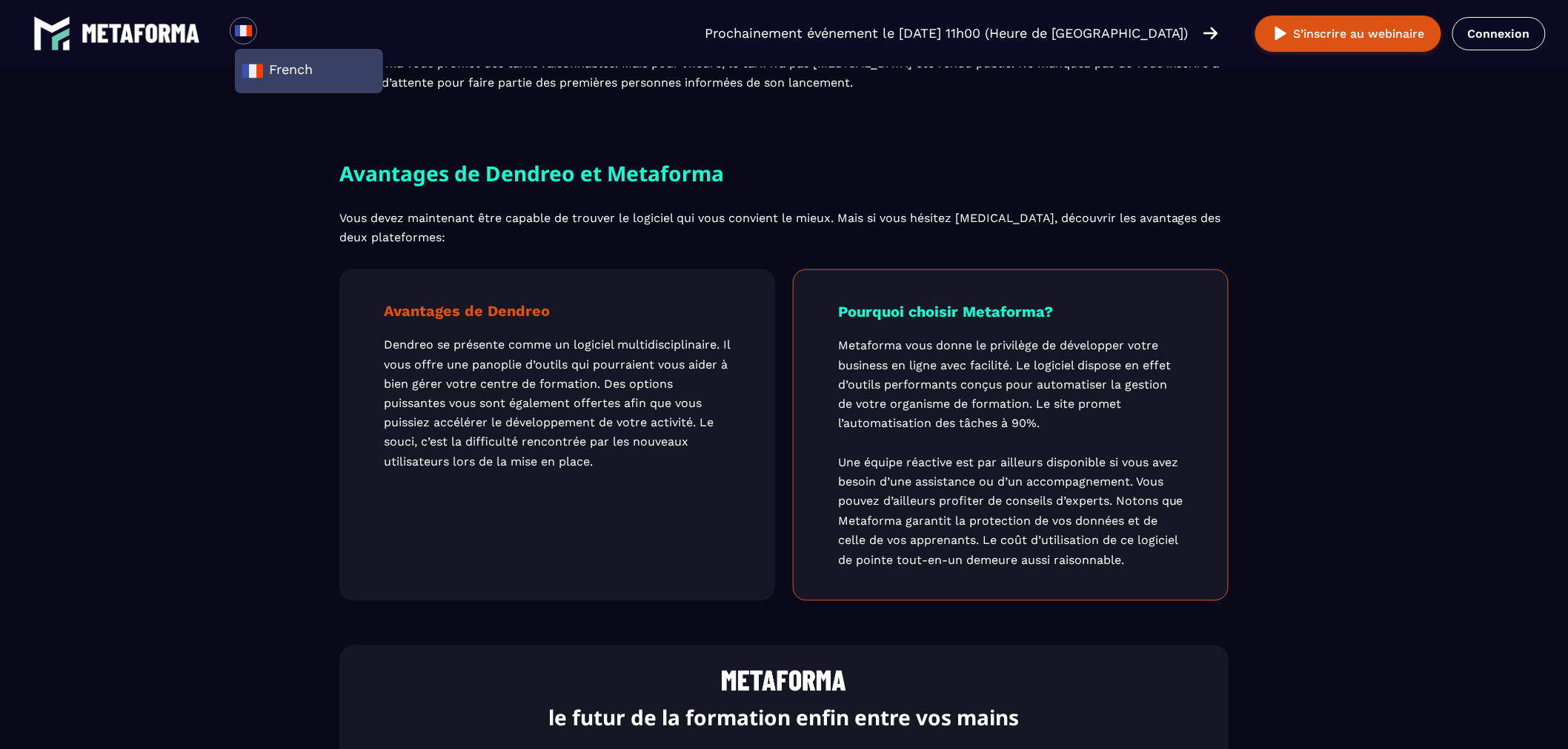
click at [997, 365] on p "Metaforma vous donne le privilège de développer votre business en ligne avec fa…" at bounding box center [1010, 454] width 345 height 235
click at [994, 365] on p "Metaforma vous donne le privilège de développer votre business en ligne avec fa…" at bounding box center [1010, 454] width 345 height 235
click at [945, 366] on p "Metaforma vous donne le privilège de développer votre business en ligne avec fa…" at bounding box center [1010, 454] width 345 height 235
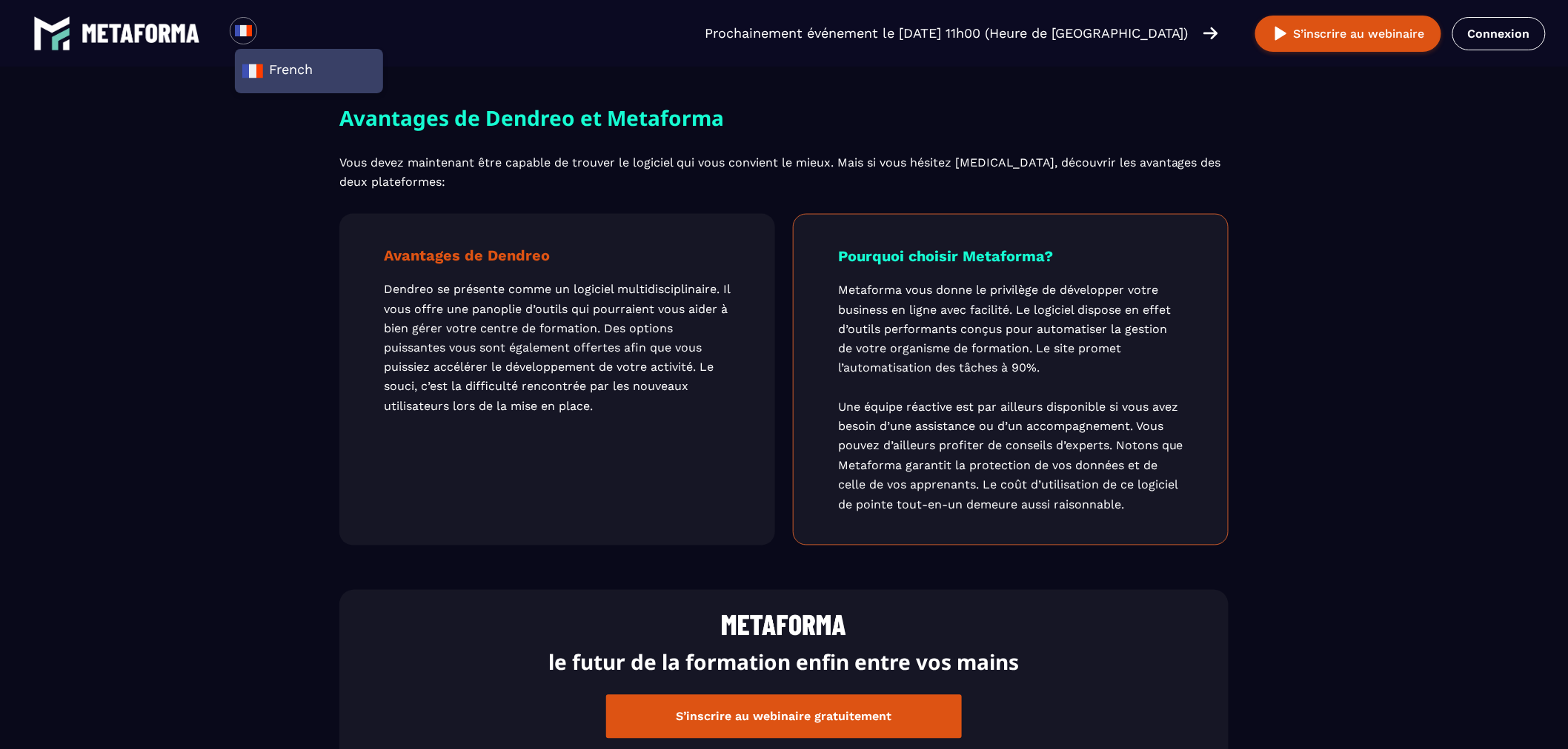
scroll to position [3182, 0]
drag, startPoint x: 1127, startPoint y: 503, endPoint x: 835, endPoint y: 294, distance: 359.1
click at [835, 294] on div "Pourquoi choisir Metaforma? Metaforma vous donne le privilège de développer vot…" at bounding box center [1011, 379] width 436 height 332
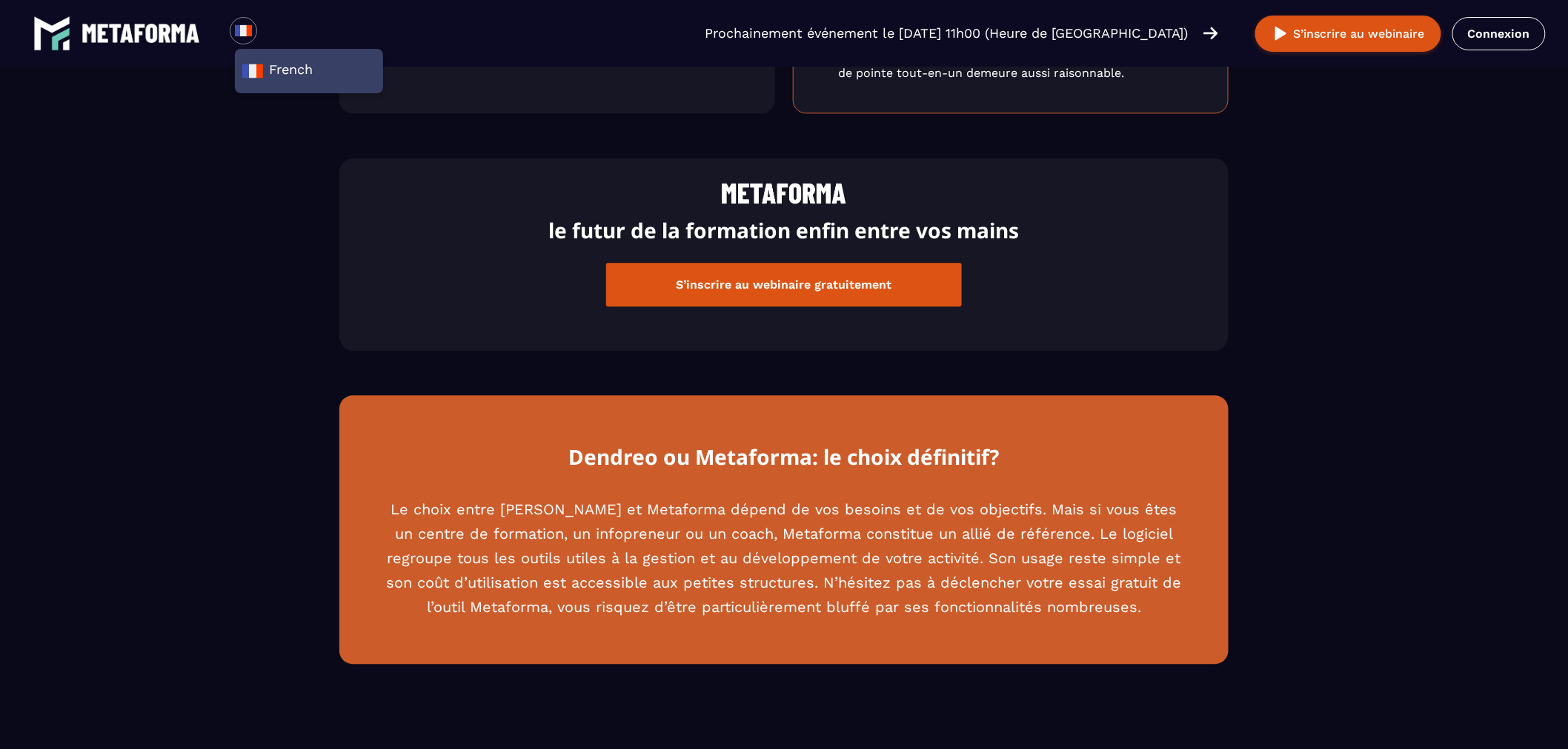
scroll to position [3615, 0]
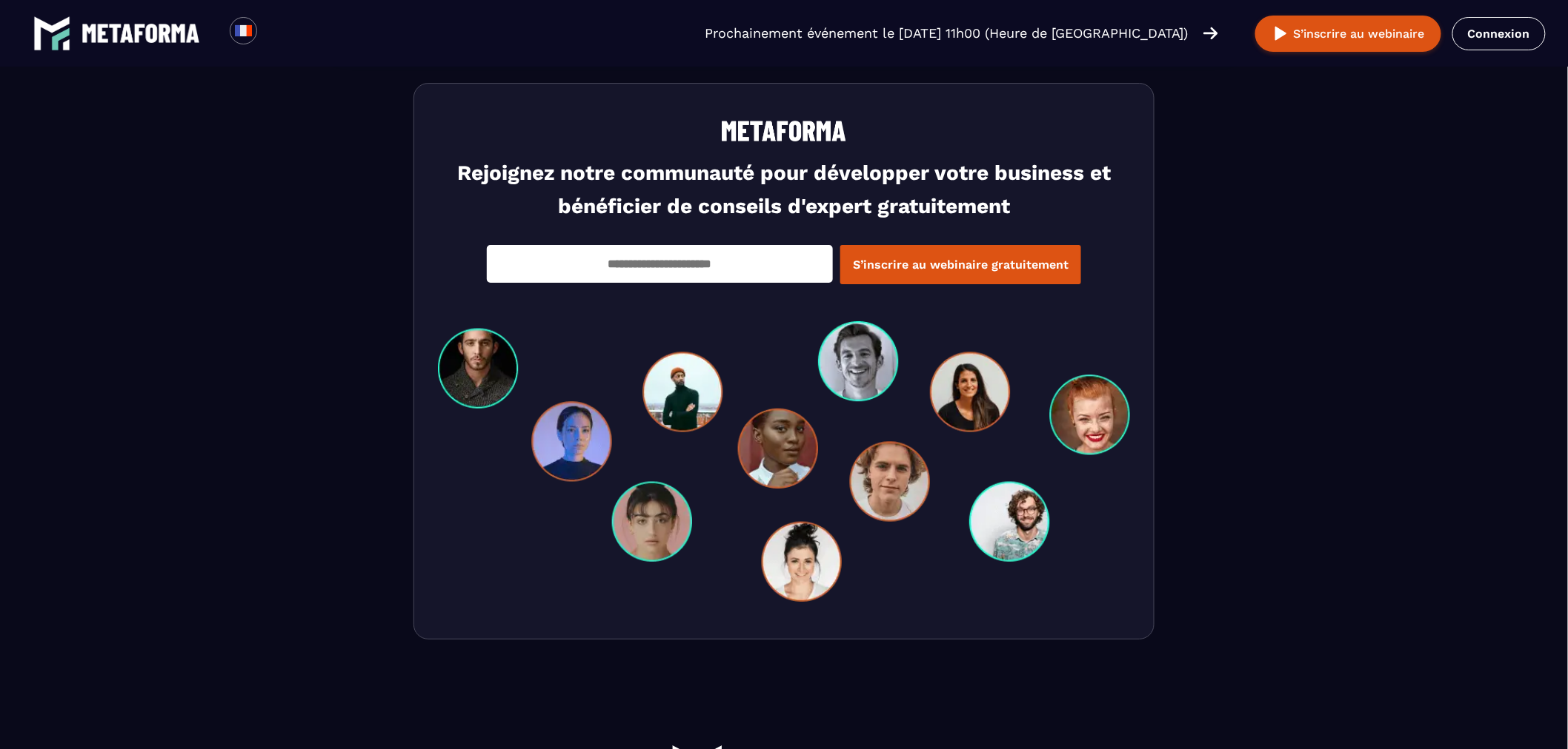
scroll to position [5041, 0]
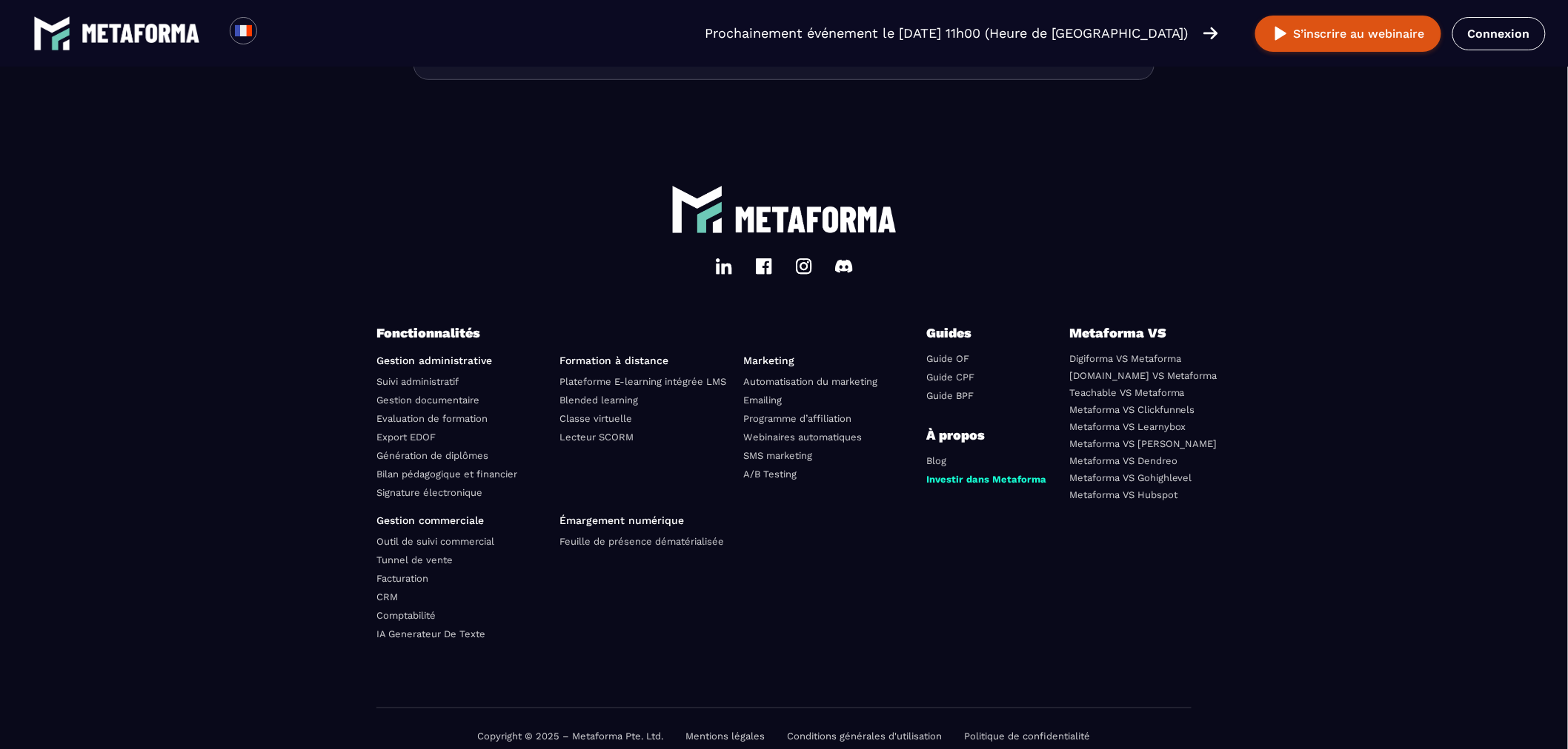
click at [738, 731] on link "Mentions légales" at bounding box center [726, 736] width 80 height 11
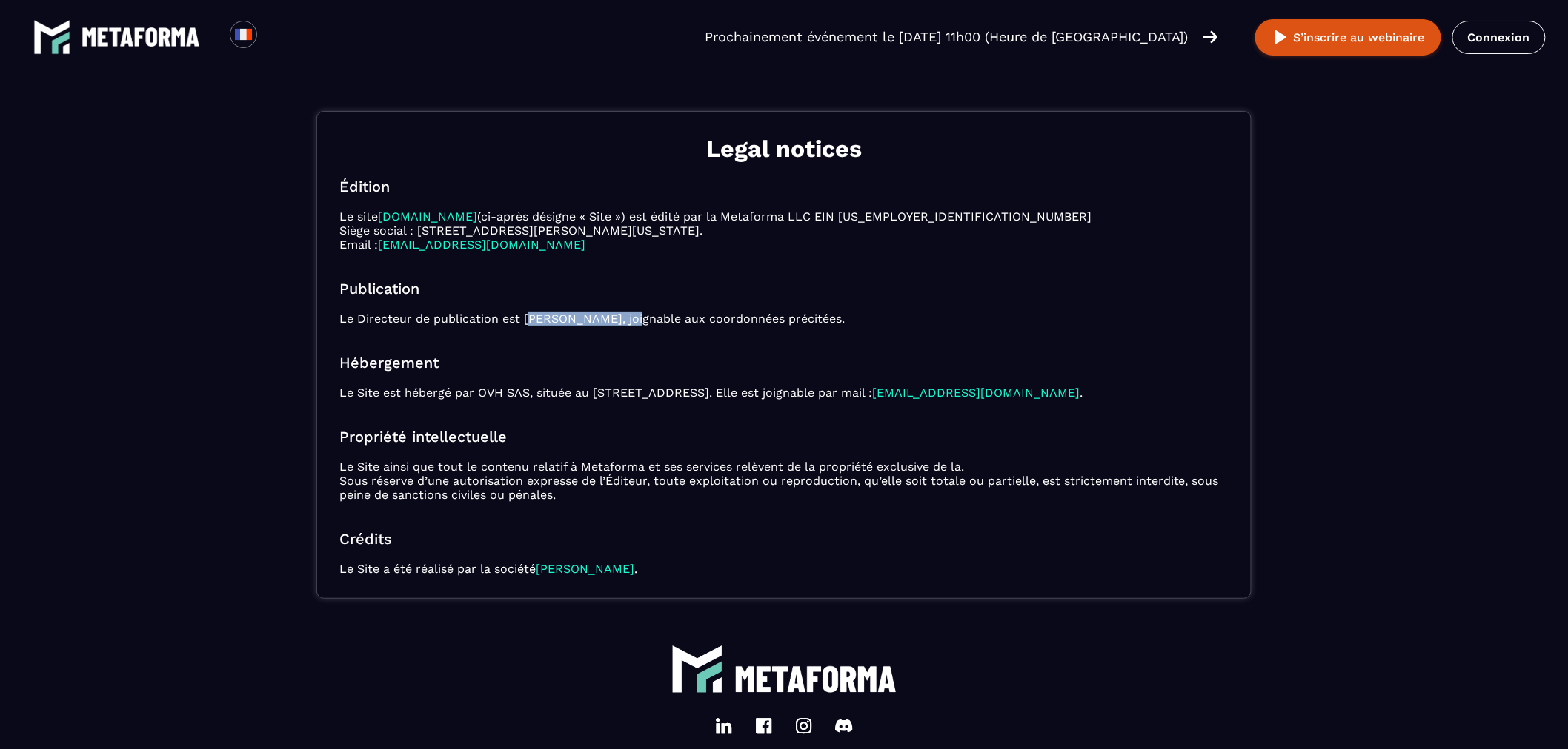
drag, startPoint x: 639, startPoint y: 312, endPoint x: 531, endPoint y: 309, distance: 108.0
click at [531, 312] on p "Le Directeur de publication est Sébastien Hanouna, joignable aux coordonnées pr…" at bounding box center [784, 319] width 889 height 14
copy p "Sébastien Hanouna"
